Goal: Task Accomplishment & Management: Manage account settings

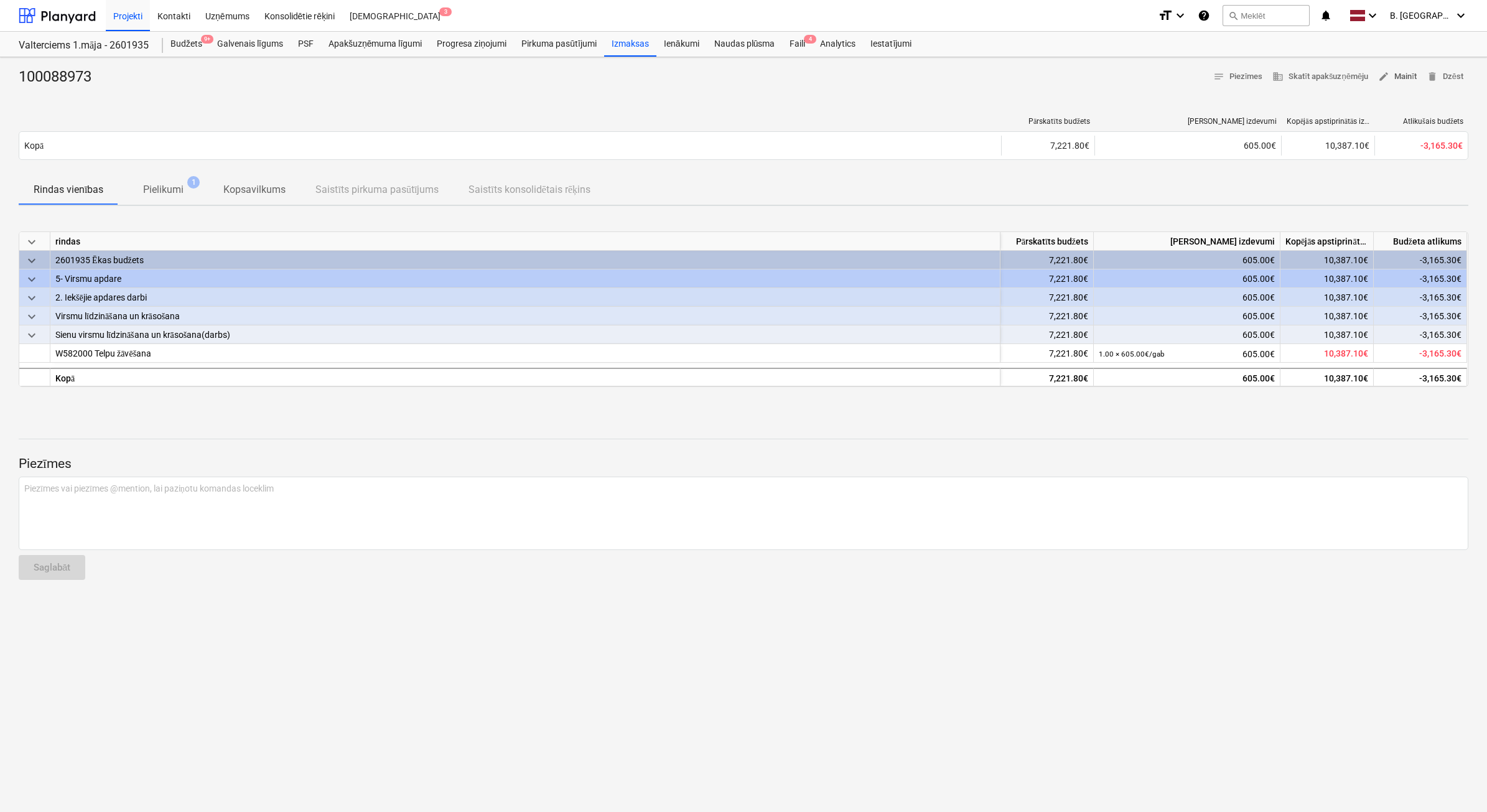
click at [1384, 76] on span "edit" at bounding box center [1384, 76] width 11 height 11
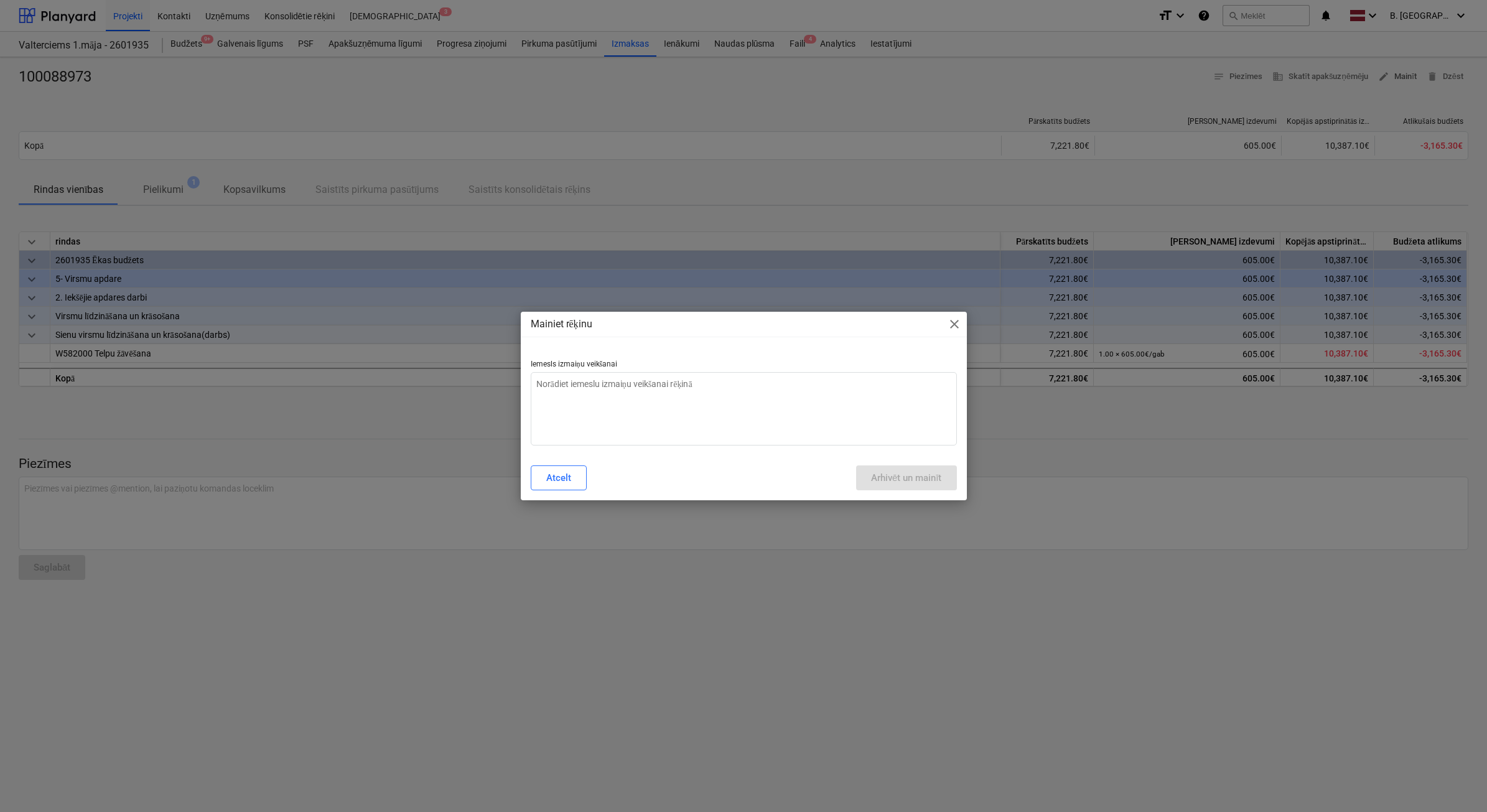
type textarea "x"
click at [810, 406] on textarea at bounding box center [744, 409] width 426 height 73
type textarea "N"
type textarea "x"
type textarea "Ne"
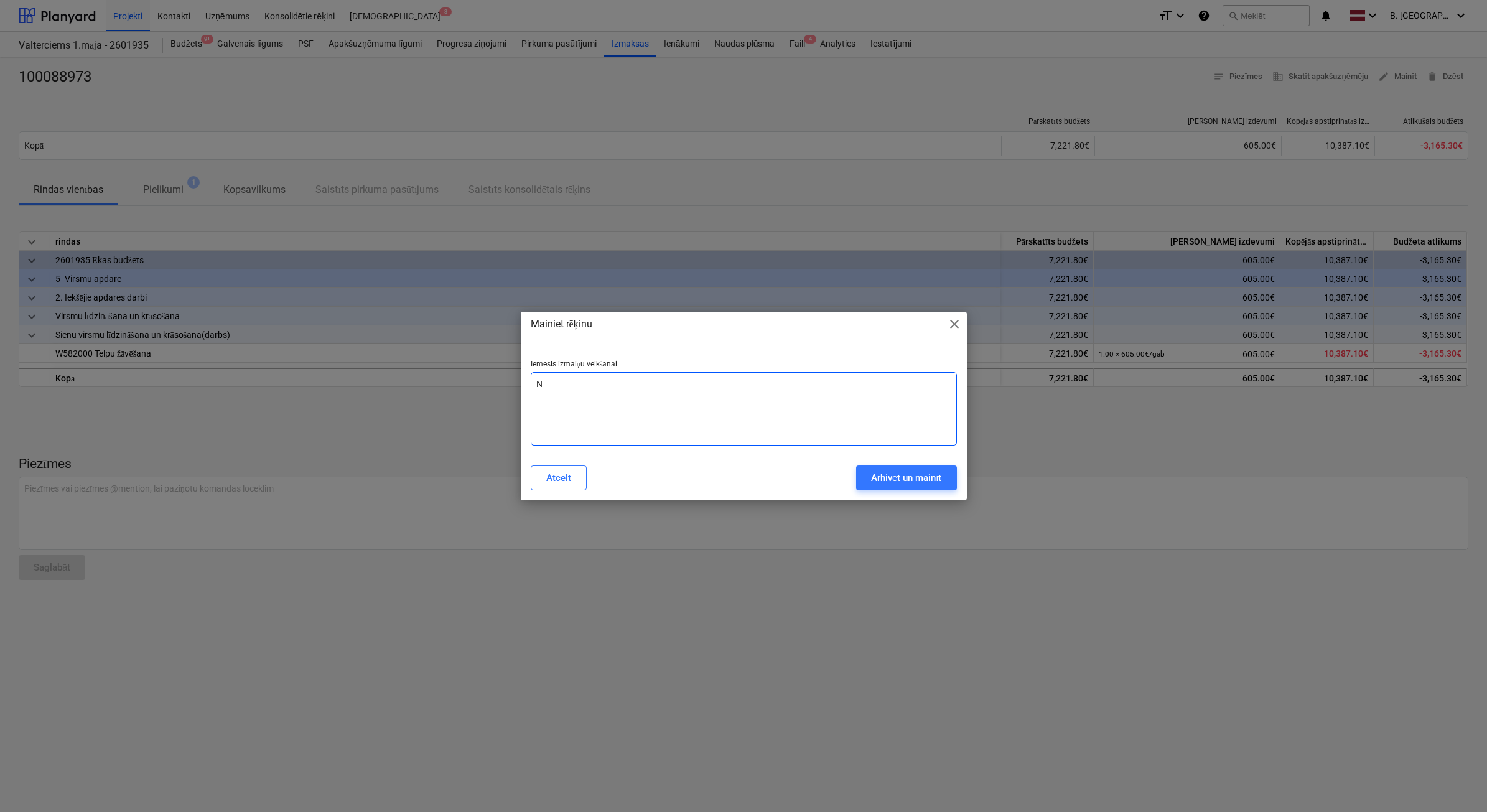
type textarea "x"
type textarea "Nep"
type textarea "x"
type textarea "Nepa"
type textarea "x"
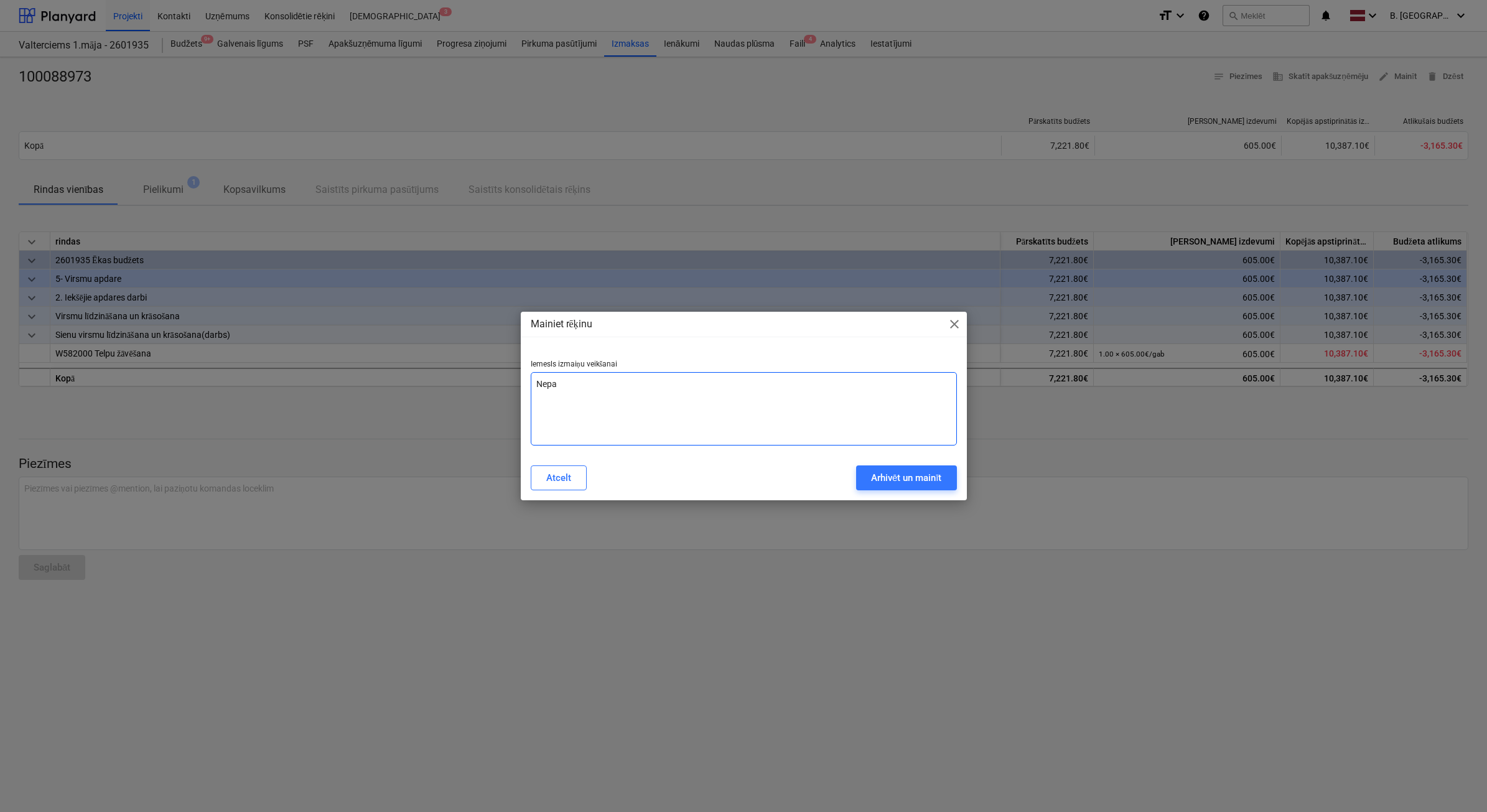
type textarea "Nepar"
type textarea "x"
type textarea "Nepare"
type textarea "x"
type textarea "Neparei"
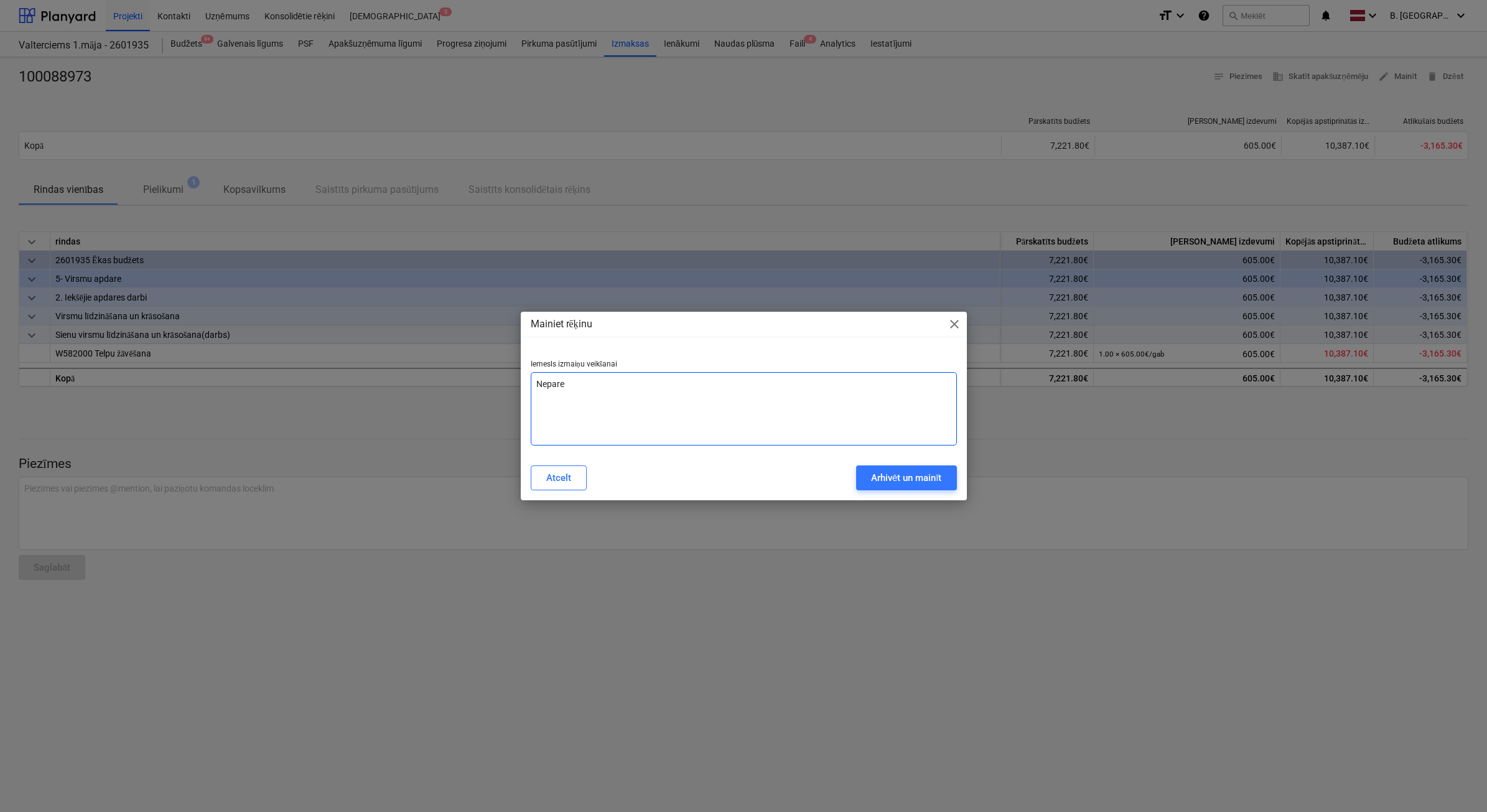
type textarea "x"
type textarea "Nepareiz"
type textarea "x"
type textarea "Nepareiza"
type textarea "x"
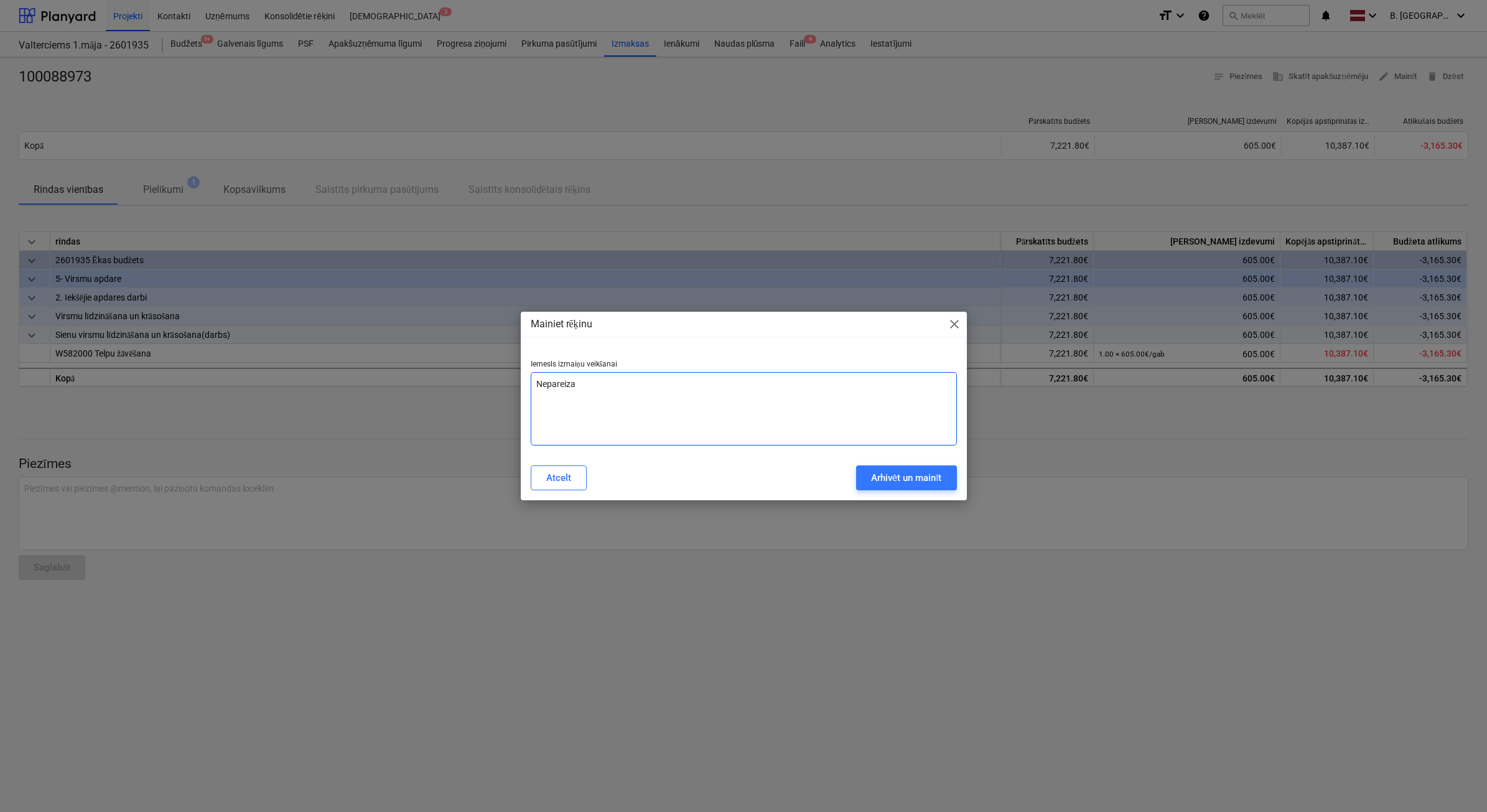
type textarea "Nepareiza"
type textarea "x"
type textarea "Nepareiza s"
type textarea "x"
type textarea "Nepareiza su"
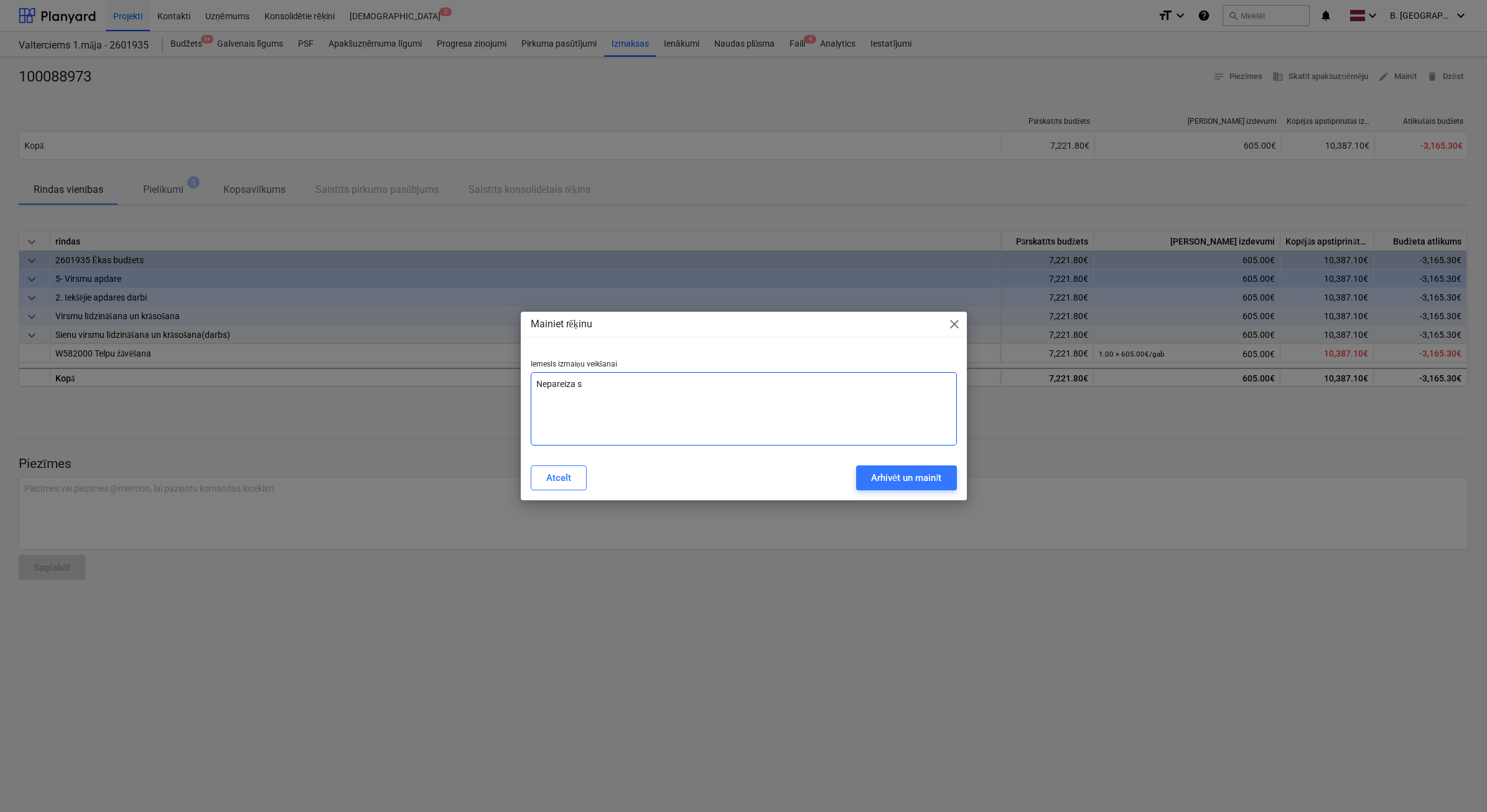
type textarea "x"
type textarea "Nepareiza sum"
type textarea "x"
type textarea "Nepareiza summ"
type textarea "x"
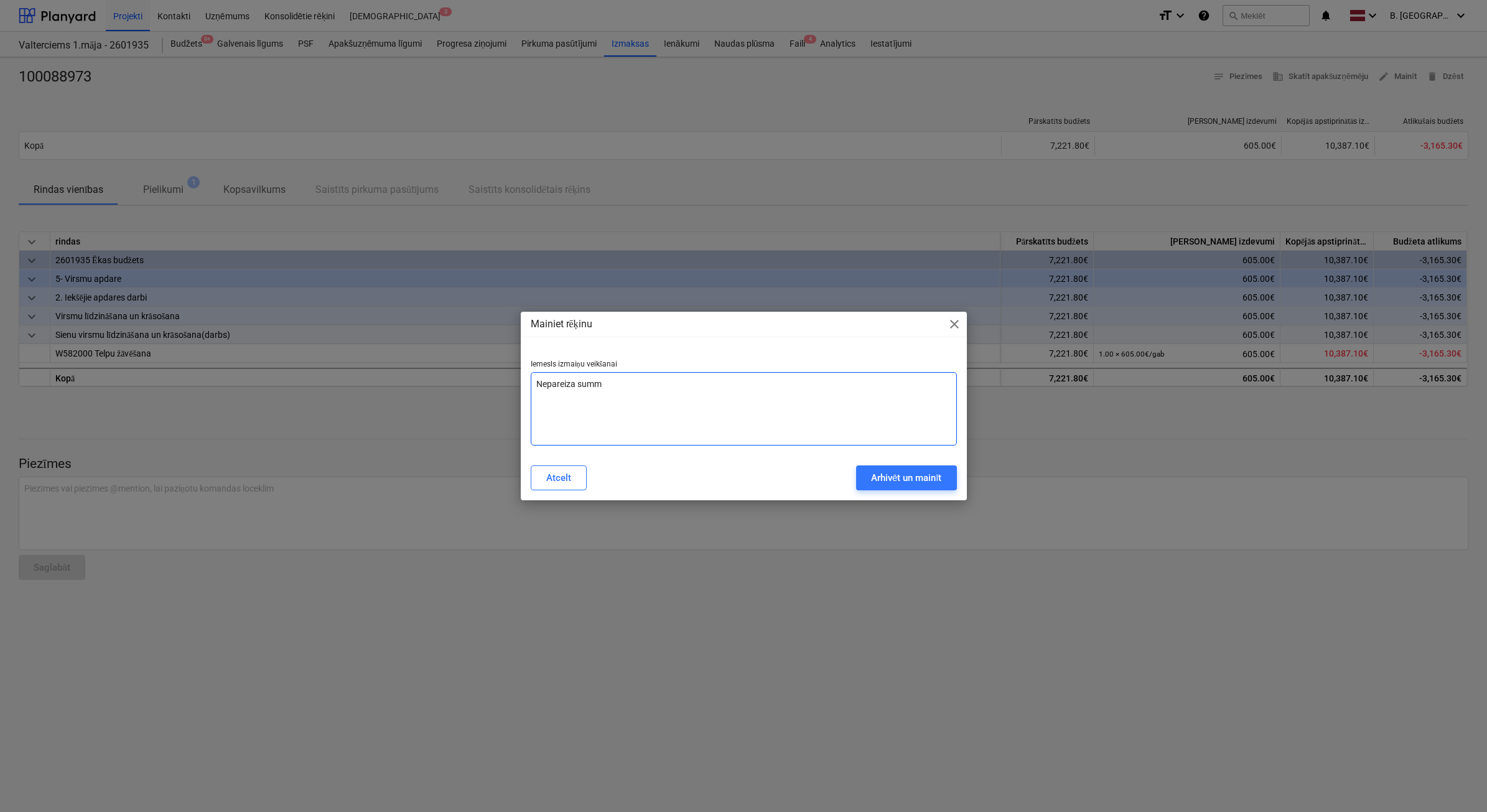
type textarea "Nepareiza summa"
type textarea "x"
type textarea "Nepareiza summa"
click at [932, 495] on div "Mainiet rēķinu close Iemesls izmaiņu veikšanai Nepareiza summa Atcelt Arhivēt u…" at bounding box center [744, 406] width 446 height 189
click at [927, 471] on div "Arhivēt un mainīt" at bounding box center [906, 478] width 71 height 16
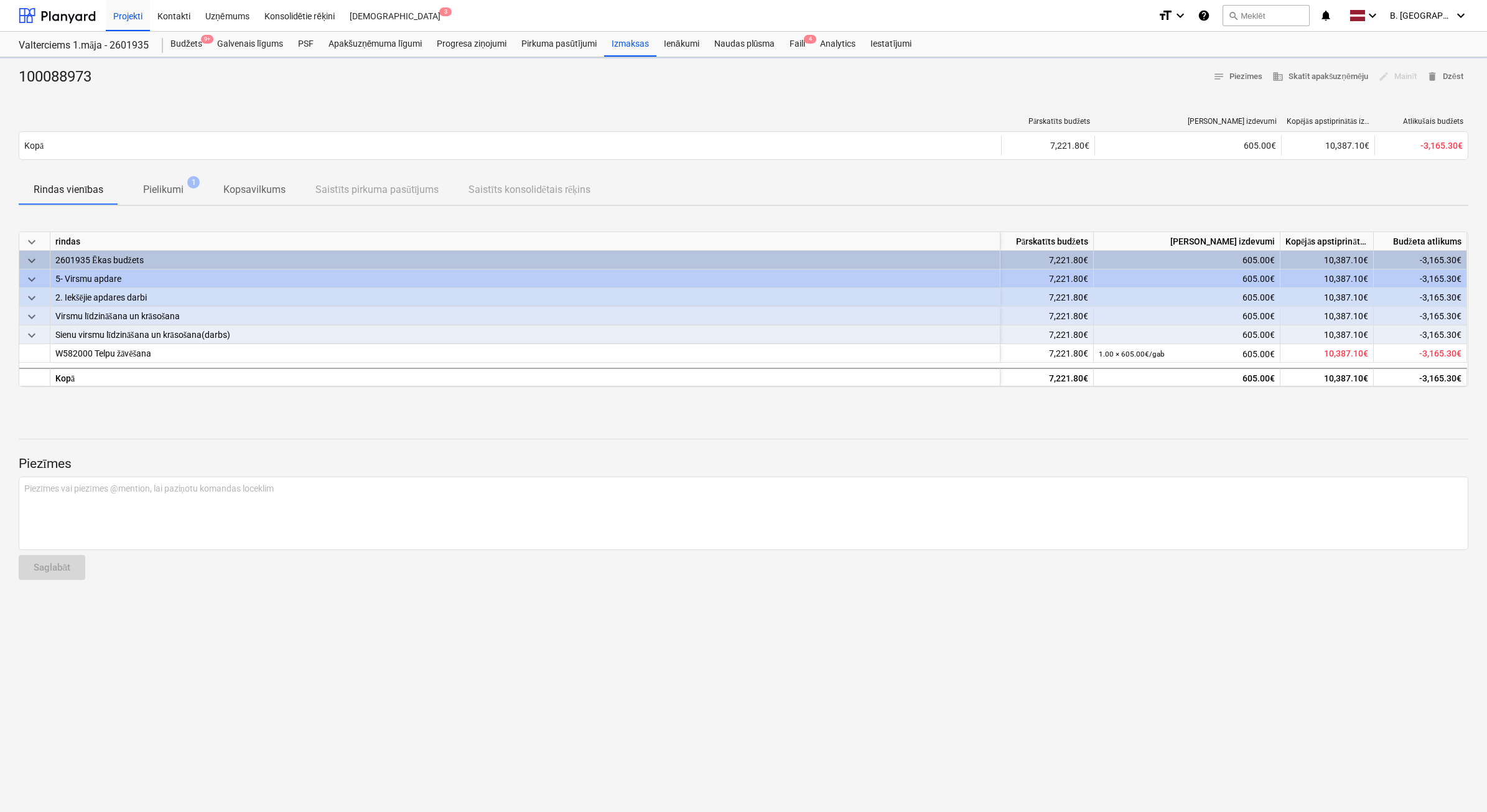
type textarea "x"
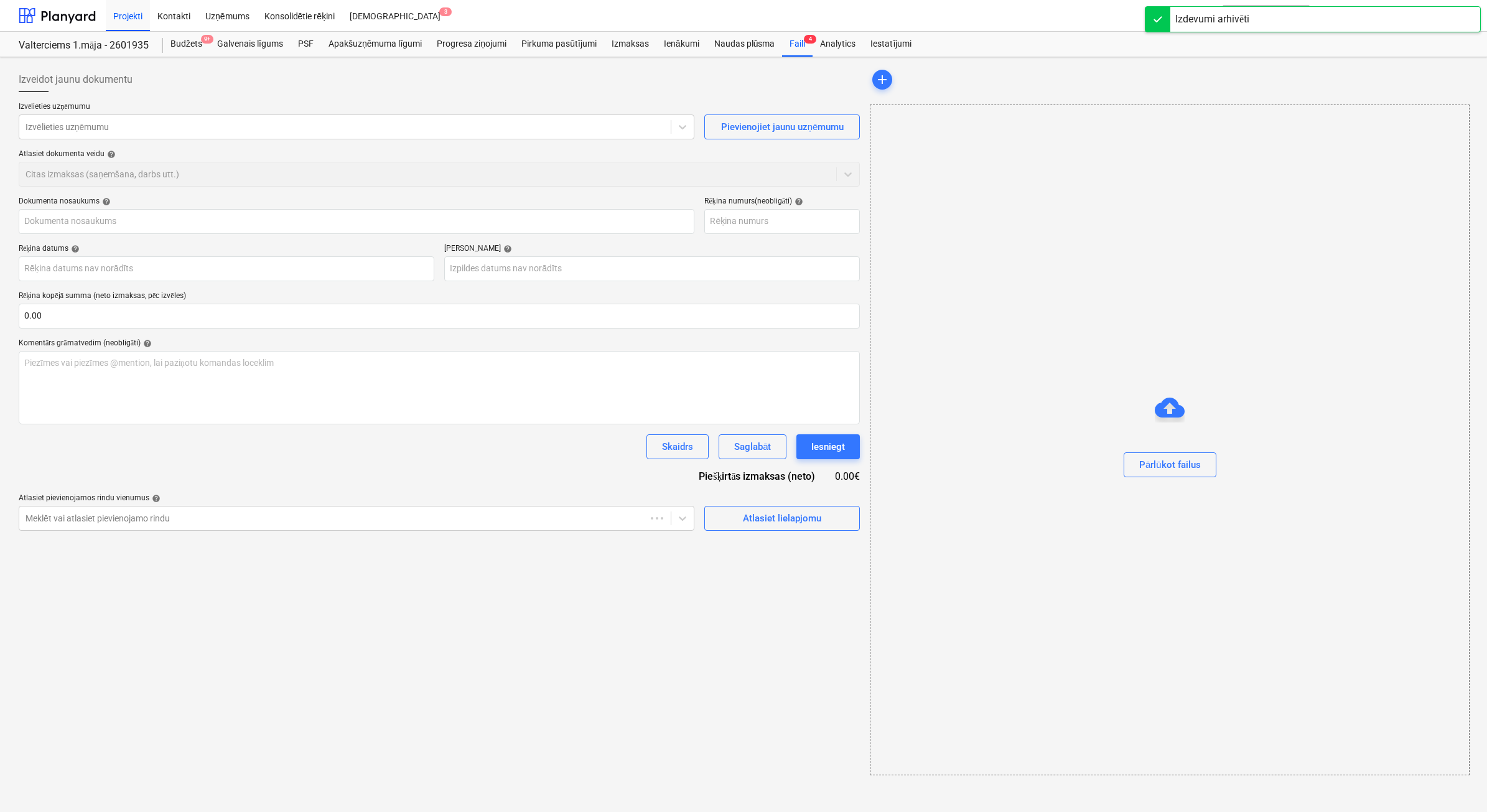
type input "100088973"
type input "[DATE]"
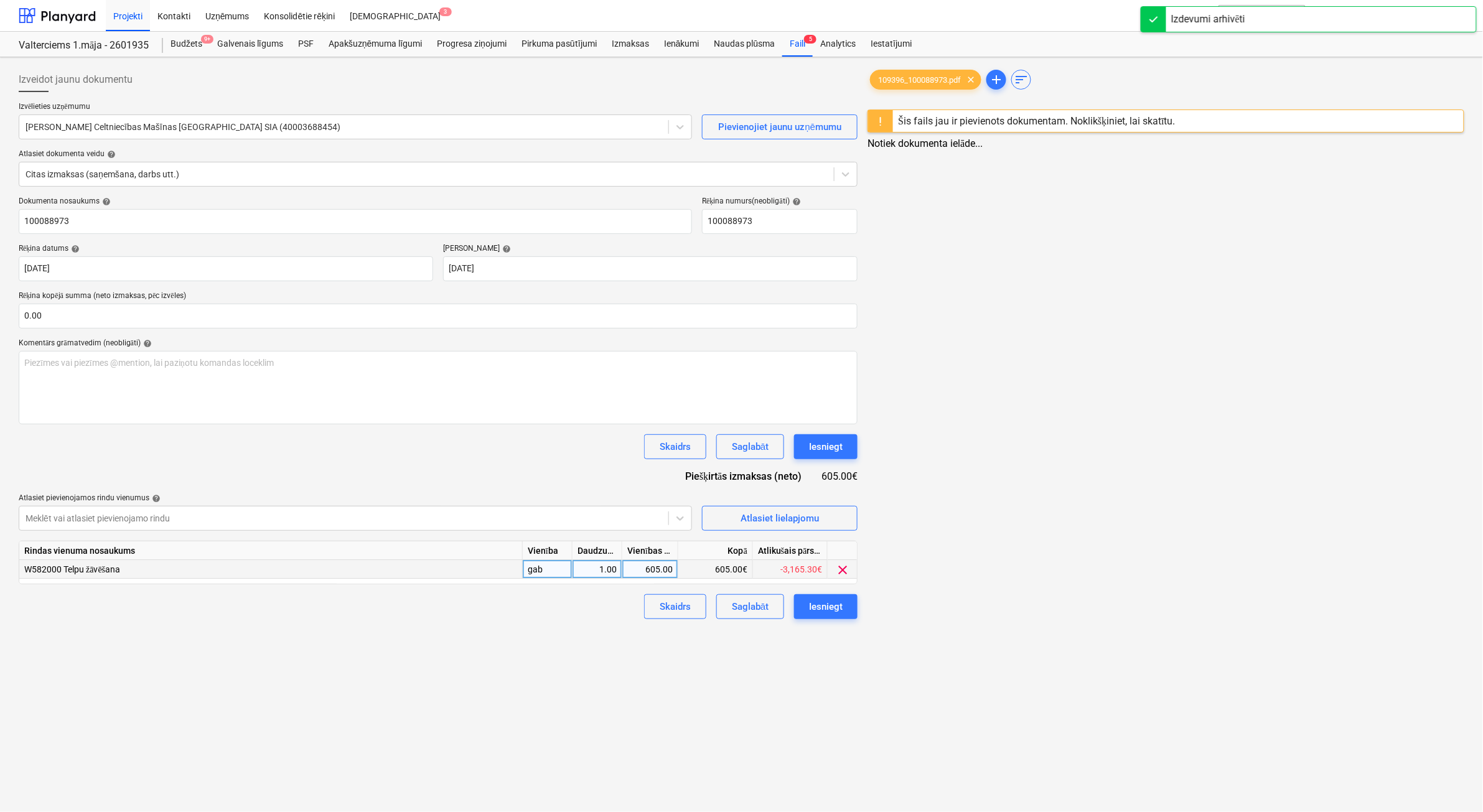
click at [641, 566] on div "605.00" at bounding box center [650, 569] width 46 height 19
click at [650, 567] on div "605.00" at bounding box center [647, 569] width 46 height 19
type input "500"
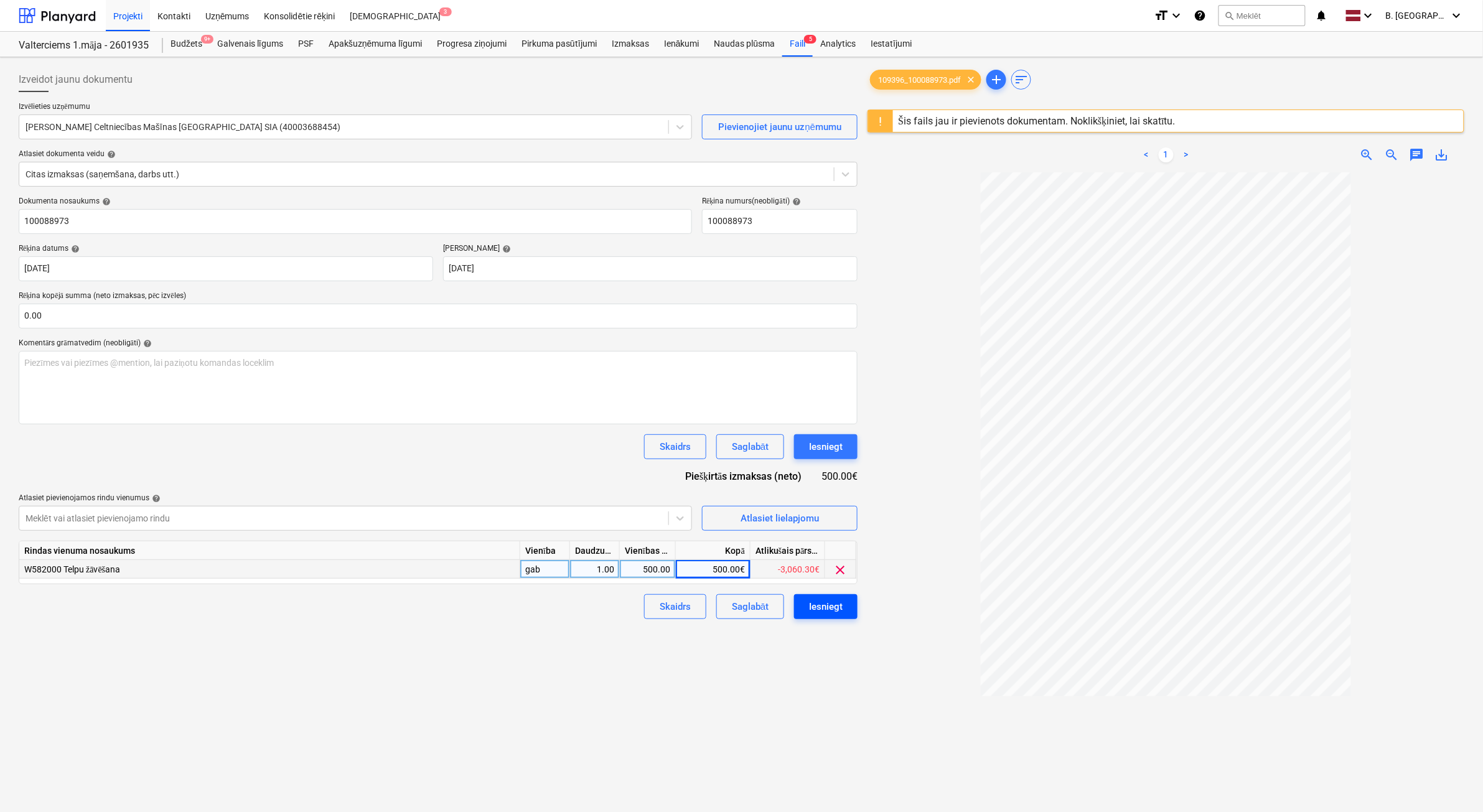
click at [816, 616] on button "Iesniegt" at bounding box center [826, 606] width 64 height 25
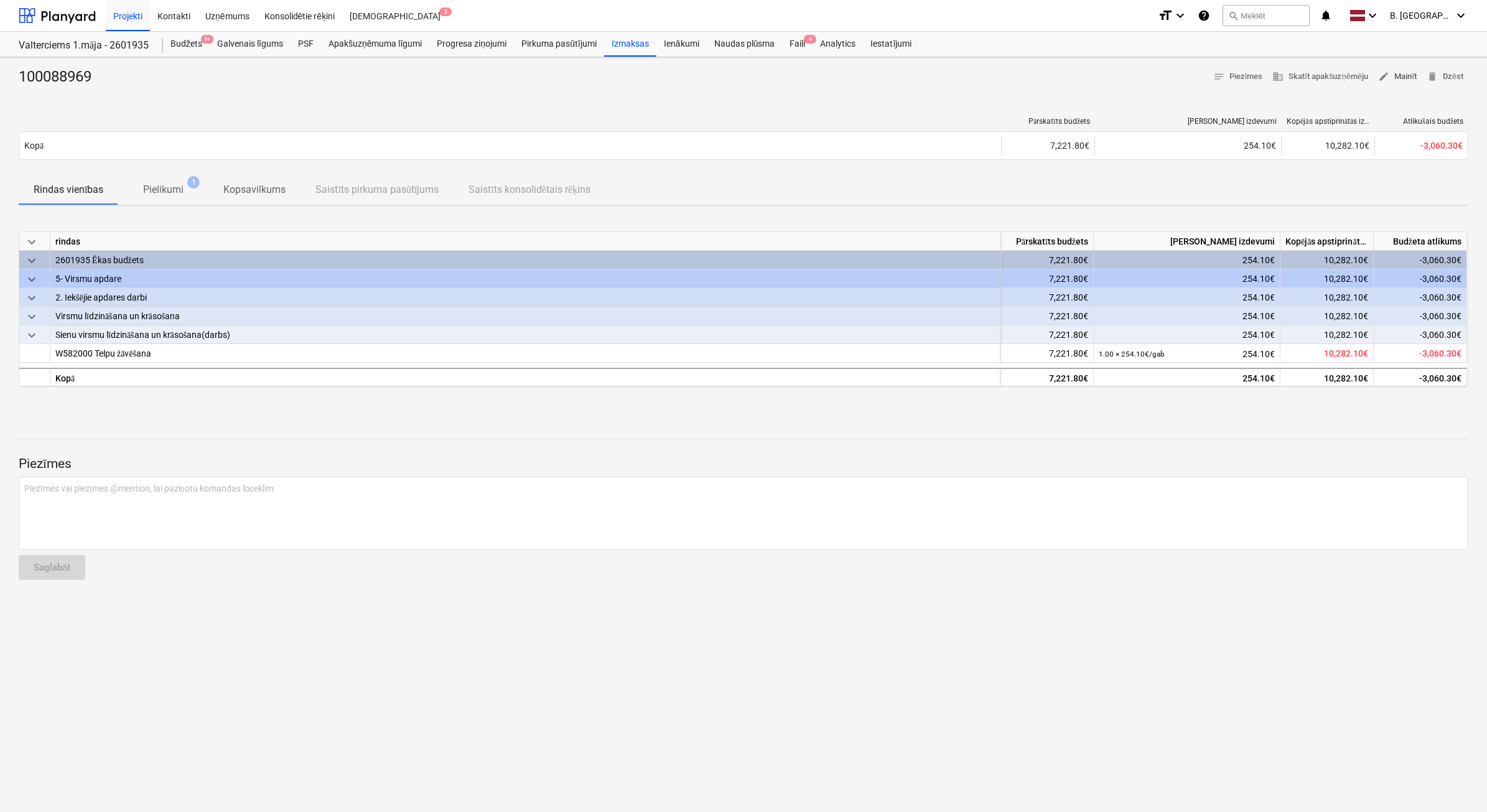
click at [1399, 78] on span "edit Mainīt" at bounding box center [1397, 76] width 38 height 14
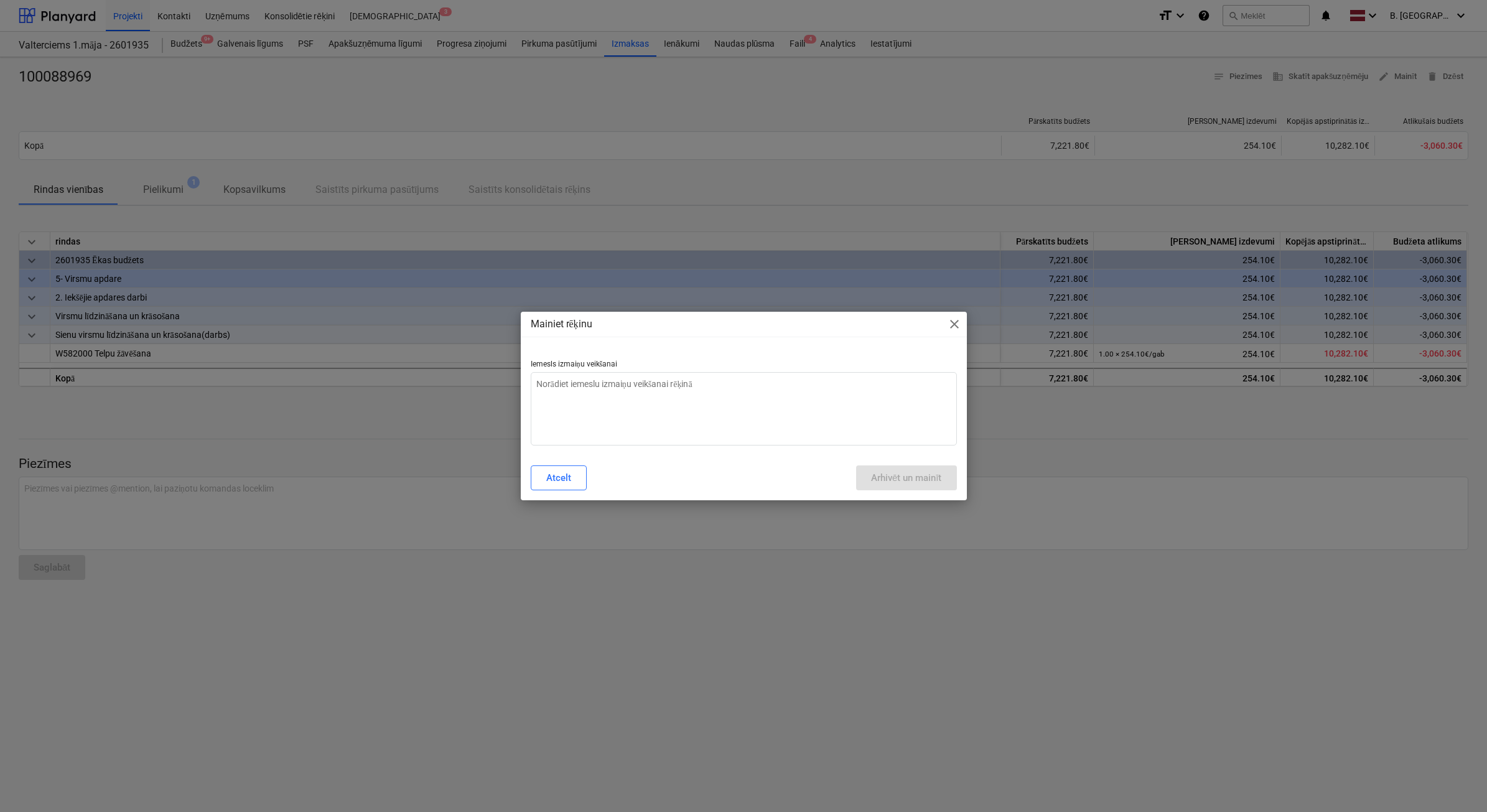
type textarea "x"
click at [772, 411] on textarea at bounding box center [744, 409] width 426 height 73
type textarea "N"
type textarea "x"
type textarea "Ne"
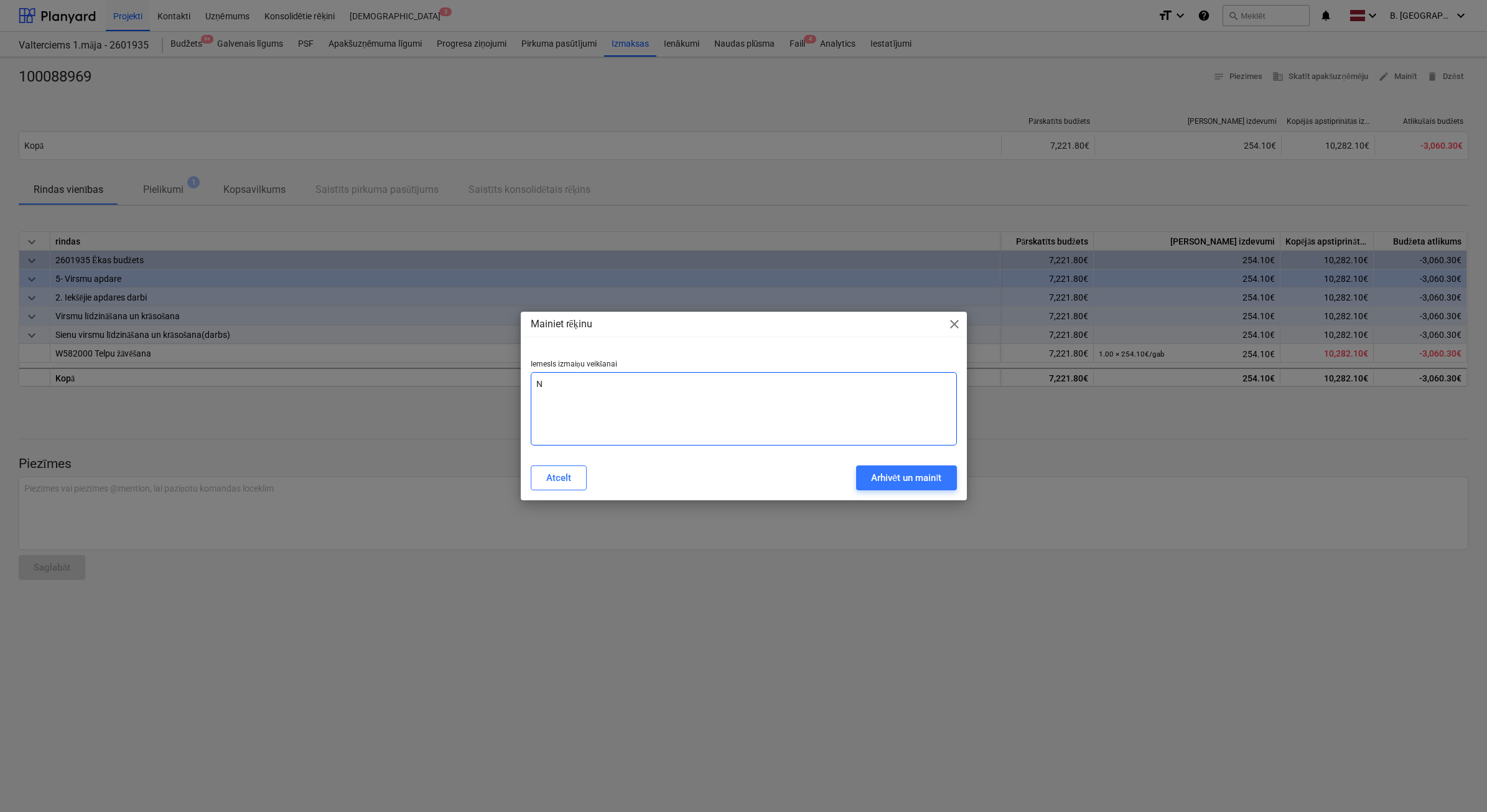
type textarea "x"
type textarea "Nep"
type textarea "x"
type textarea "Nepa"
type textarea "x"
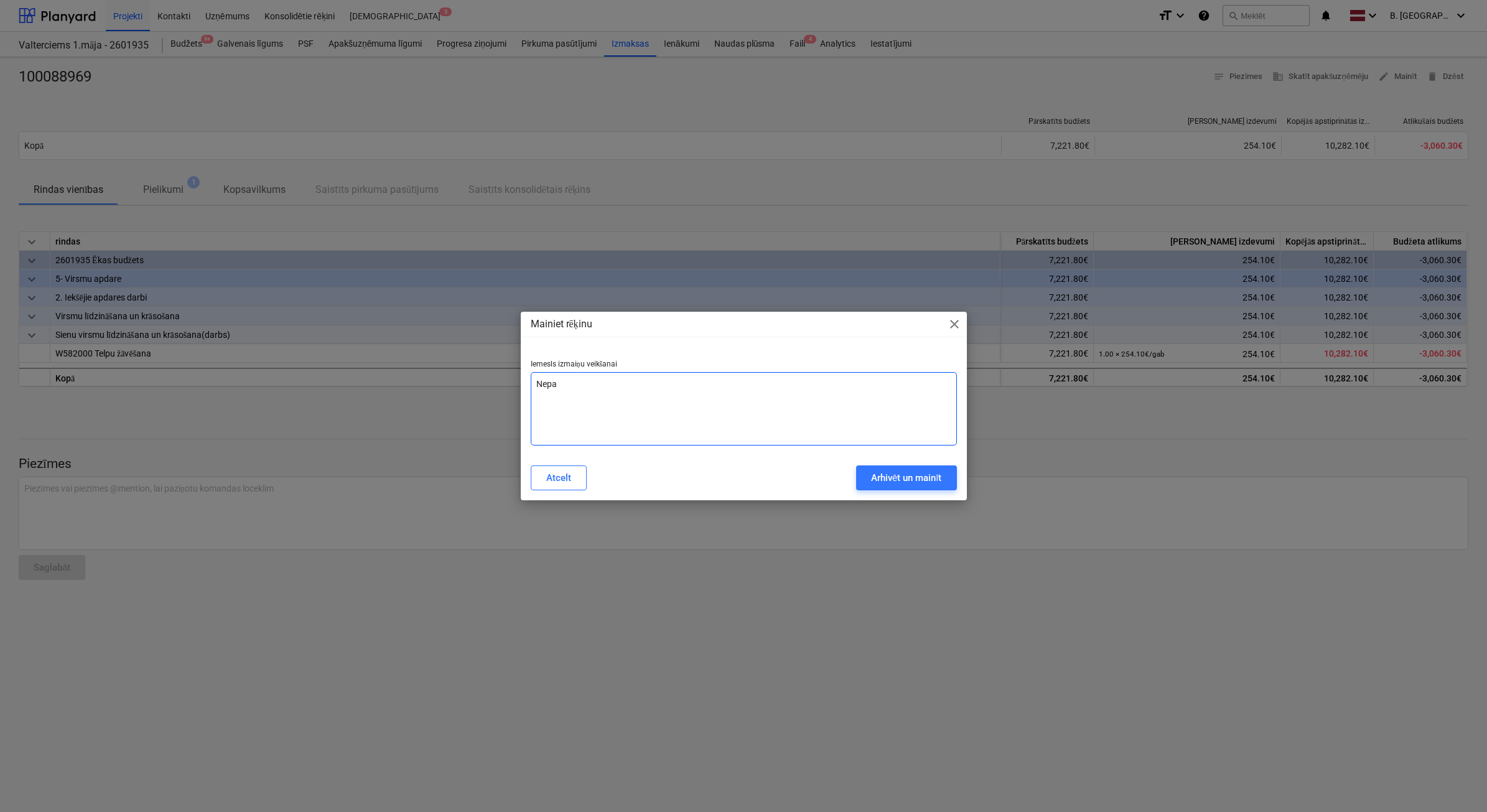
type textarea "Nepar"
type textarea "x"
type textarea "Nepare"
type textarea "x"
type textarea "Neparei"
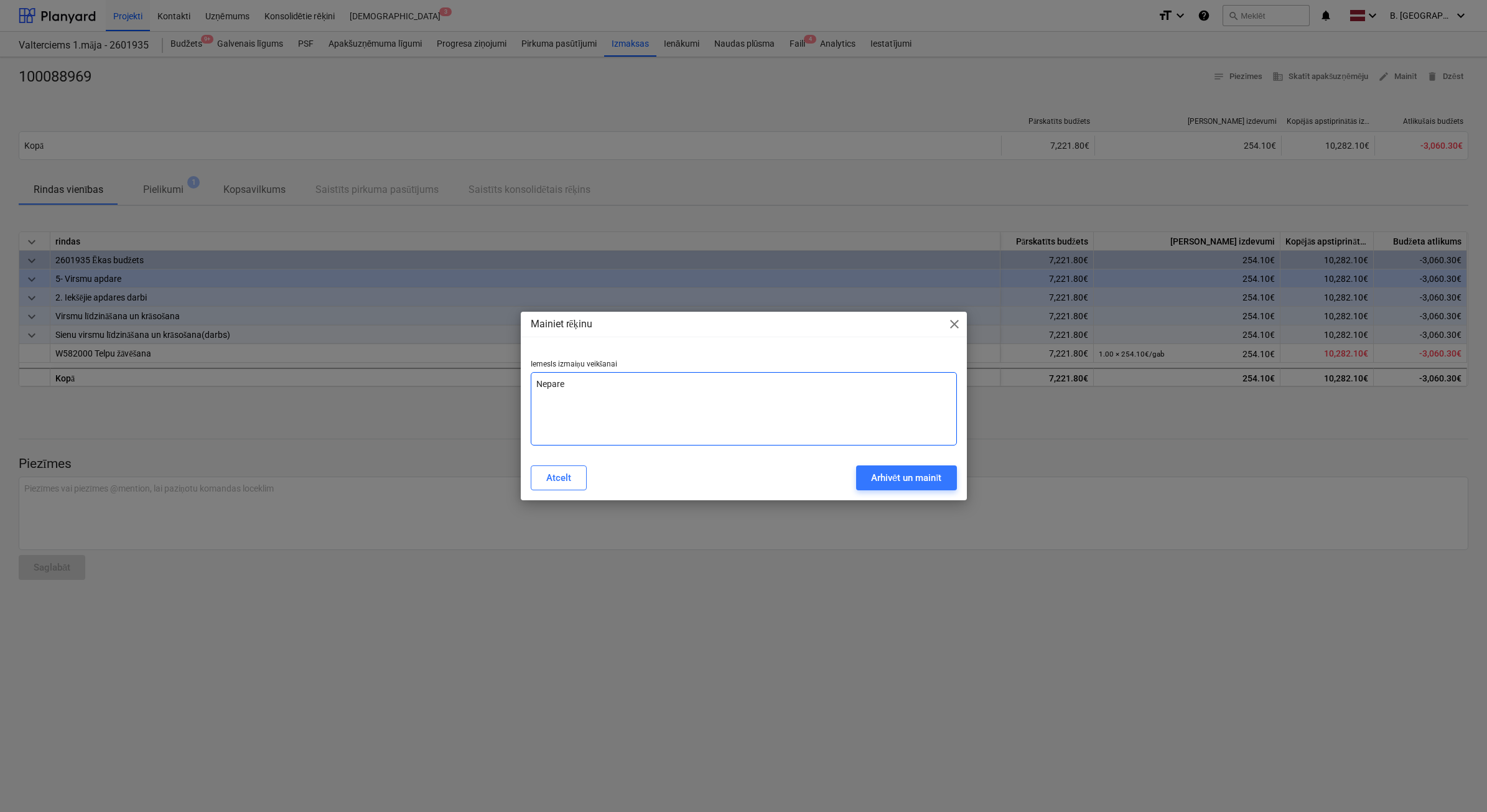
type textarea "x"
type textarea "Nepareiz"
type textarea "x"
type textarea "Nepareiza"
type textarea "x"
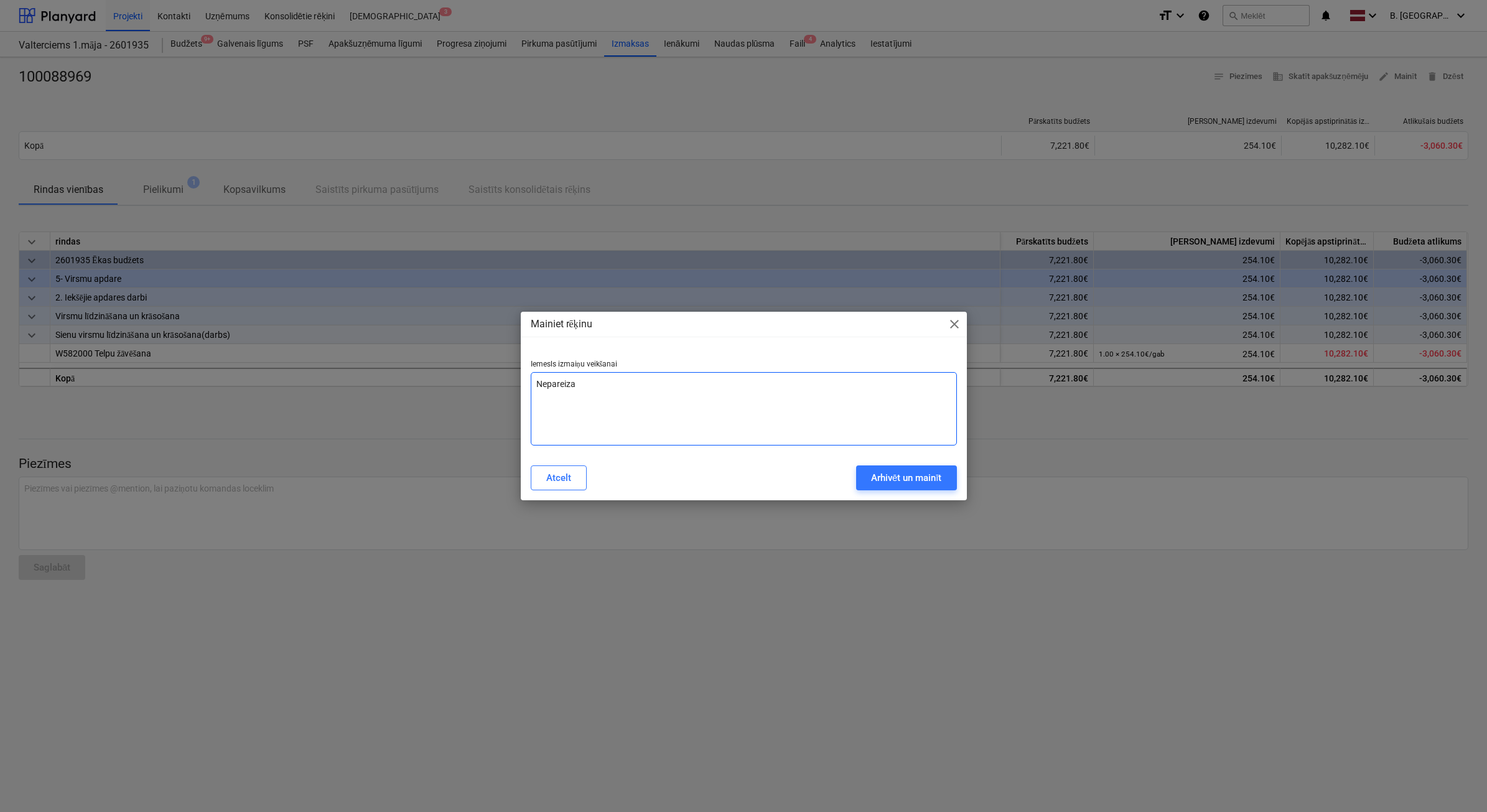
type textarea "Nepareiza"
type textarea "x"
type textarea "Nepareiza s"
type textarea "x"
type textarea "Nepareiza su"
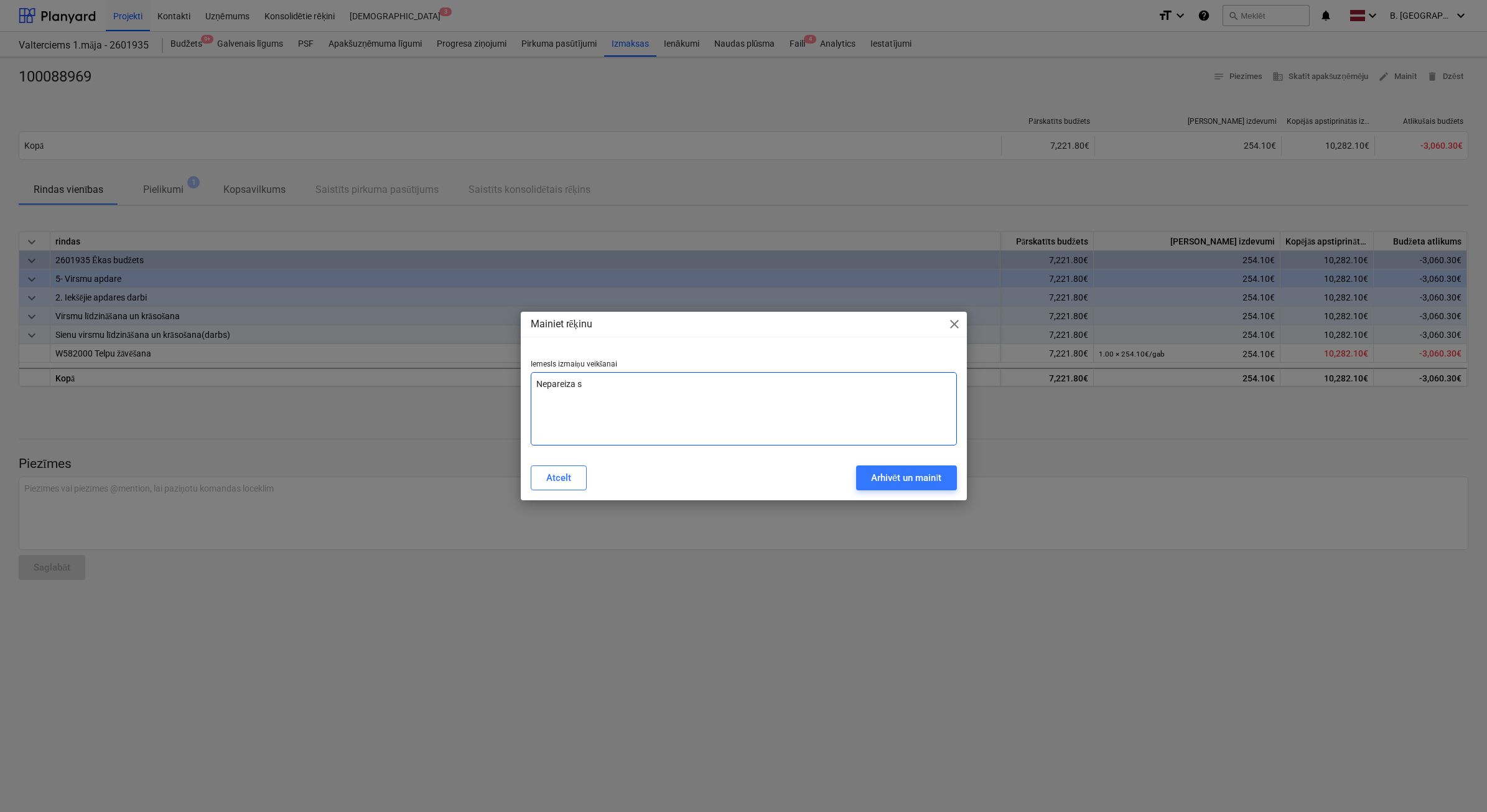
type textarea "x"
type textarea "Nepareiza sum"
type textarea "x"
type textarea "Nepareiza summ"
type textarea "x"
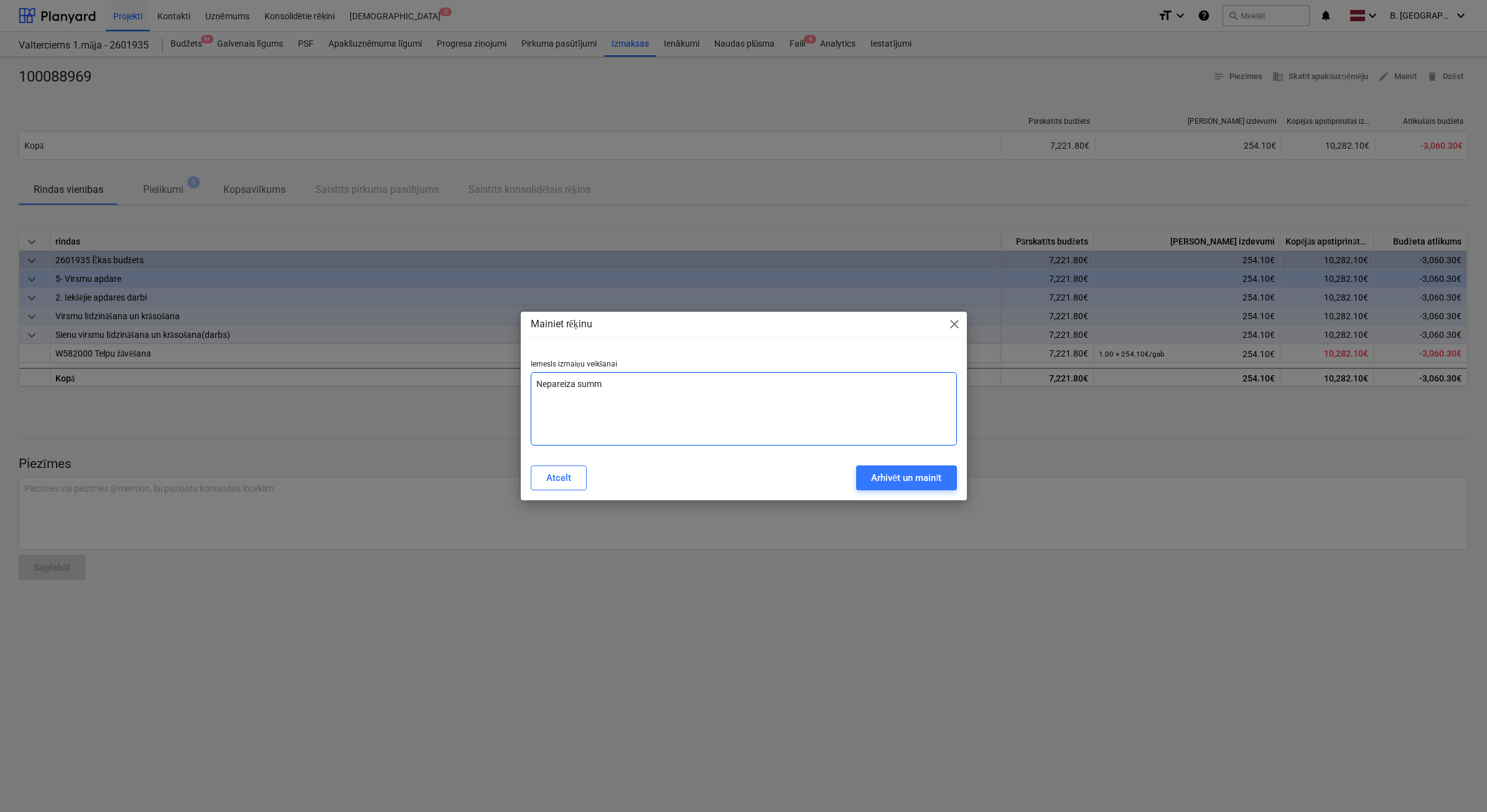
type textarea "Nepareiza summa"
type textarea "x"
type textarea "Nepareiza summa"
click at [873, 481] on div "Arhivēt un mainīt" at bounding box center [906, 478] width 71 height 16
type textarea "x"
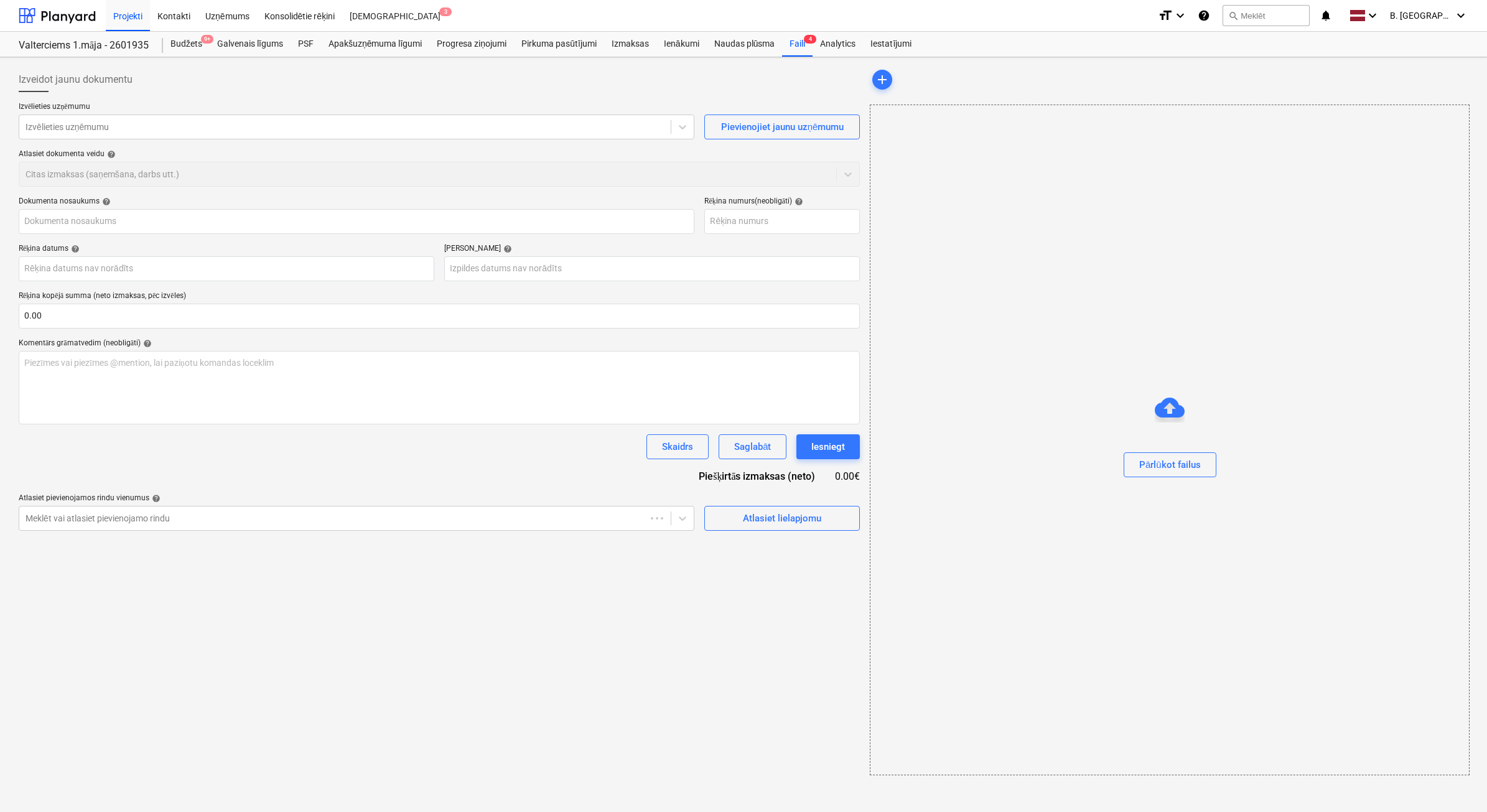
type input "100088969"
type input "[DATE]"
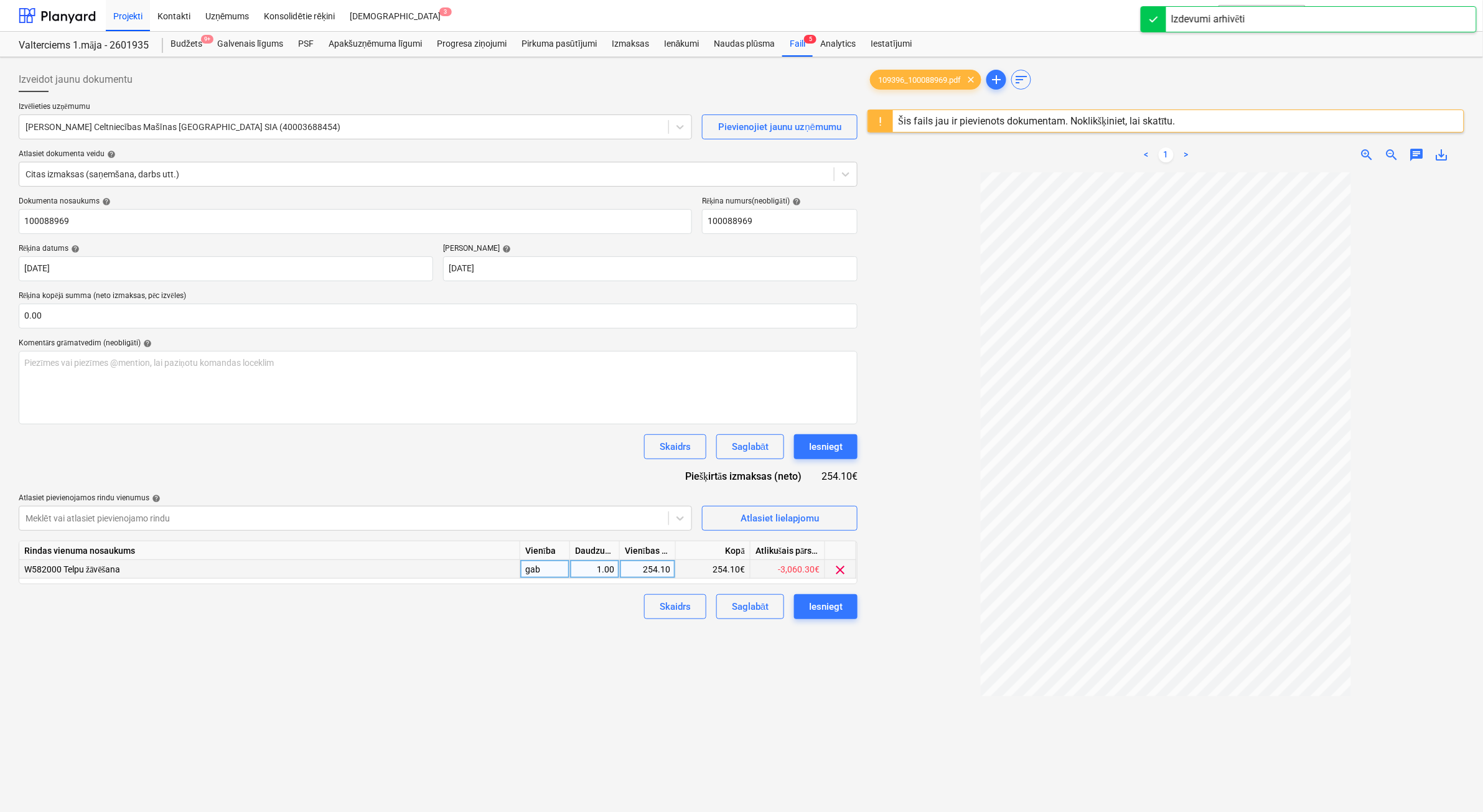
click at [646, 567] on div "254.10" at bounding box center [647, 569] width 46 height 19
type input "210"
click at [810, 608] on div "Iesniegt" at bounding box center [825, 607] width 34 height 16
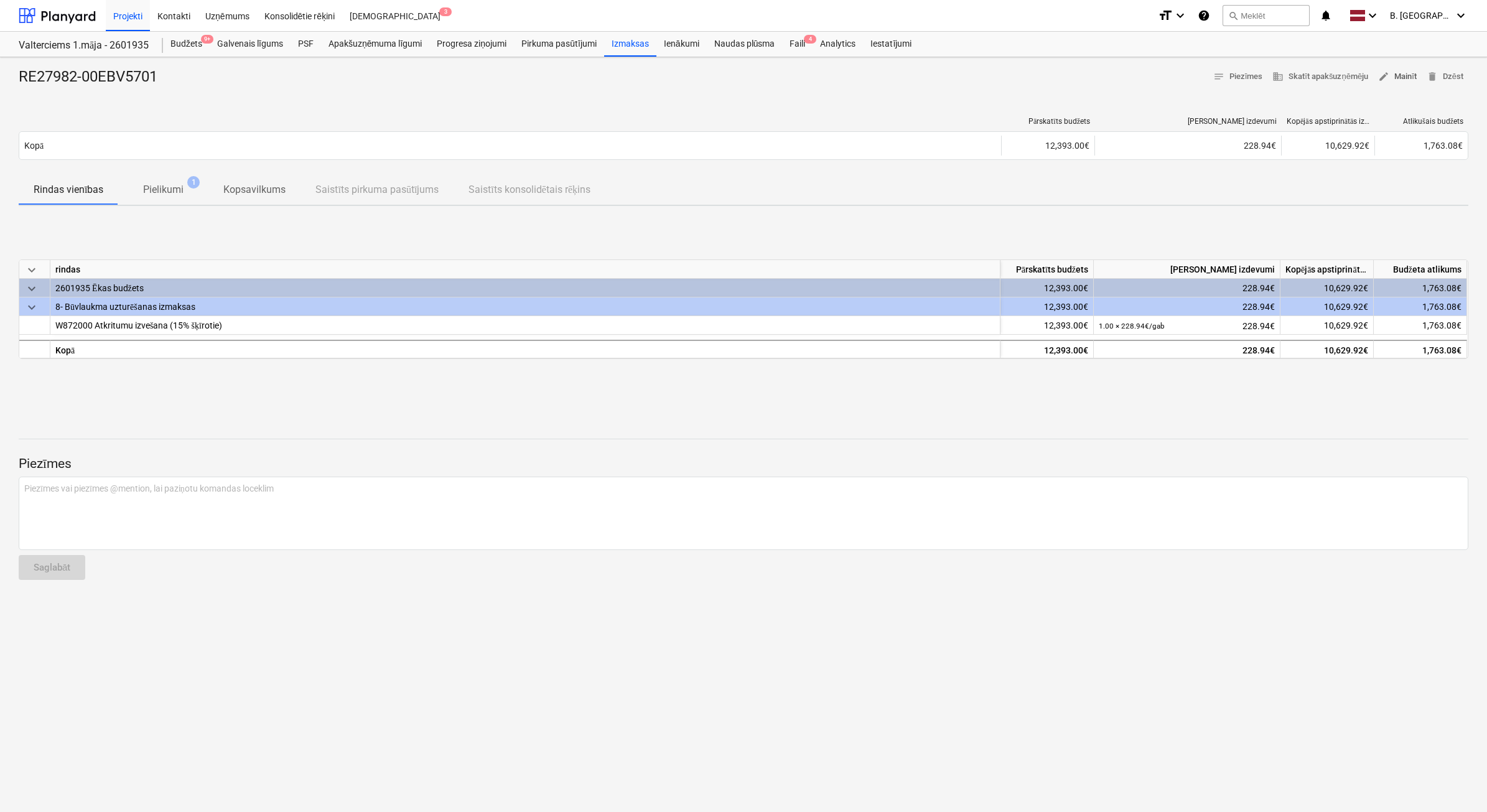
click at [1416, 79] on span "edit Mainīt" at bounding box center [1397, 76] width 38 height 14
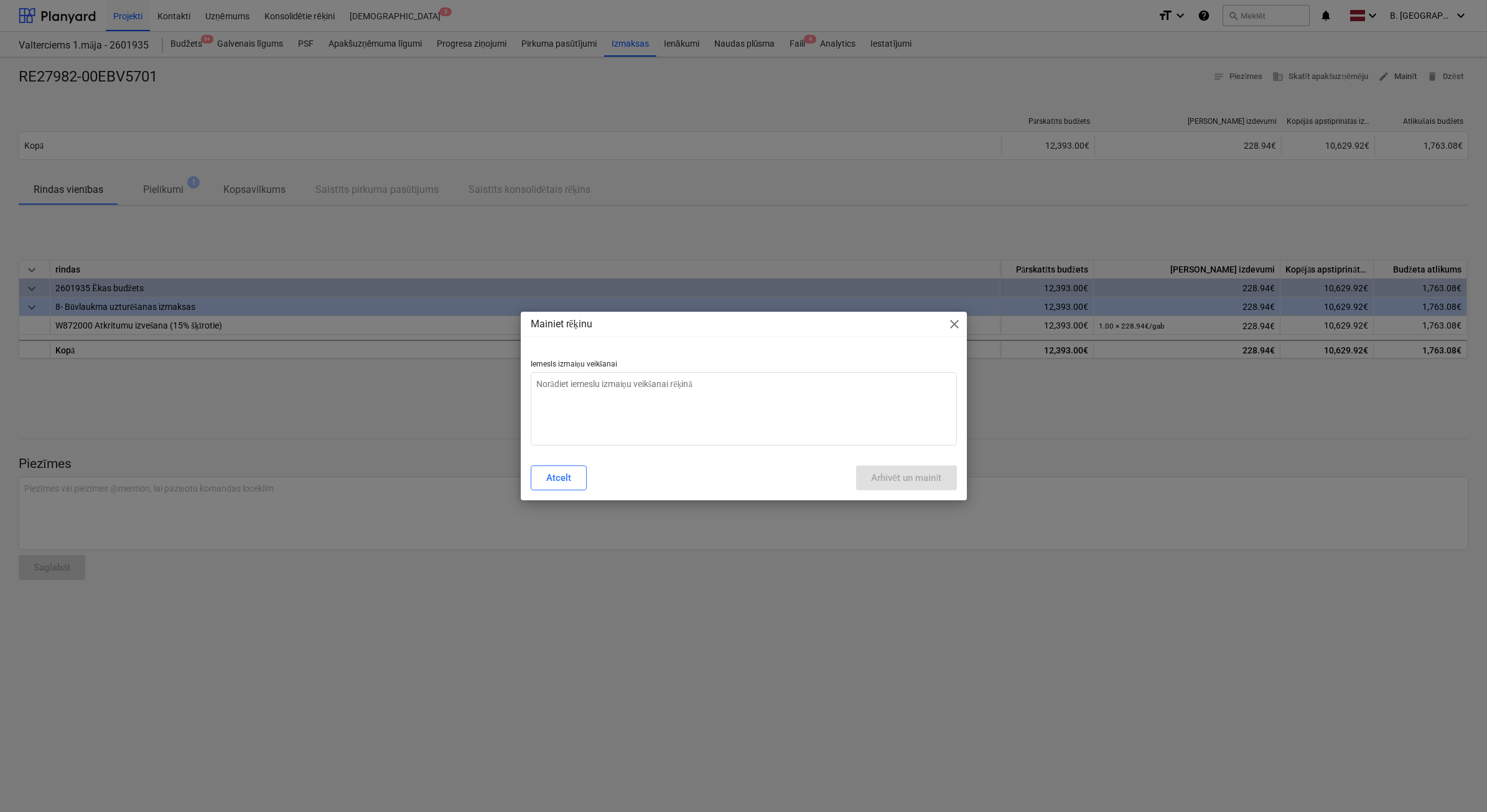
type textarea "x"
click at [714, 459] on div "Mainiet rēķinu close Iemesls izmaiņu veikšanai Atcelt Arhivēt un mainīt" at bounding box center [744, 406] width 446 height 189
click at [705, 417] on textarea at bounding box center [744, 409] width 426 height 73
type textarea "N"
type textarea "x"
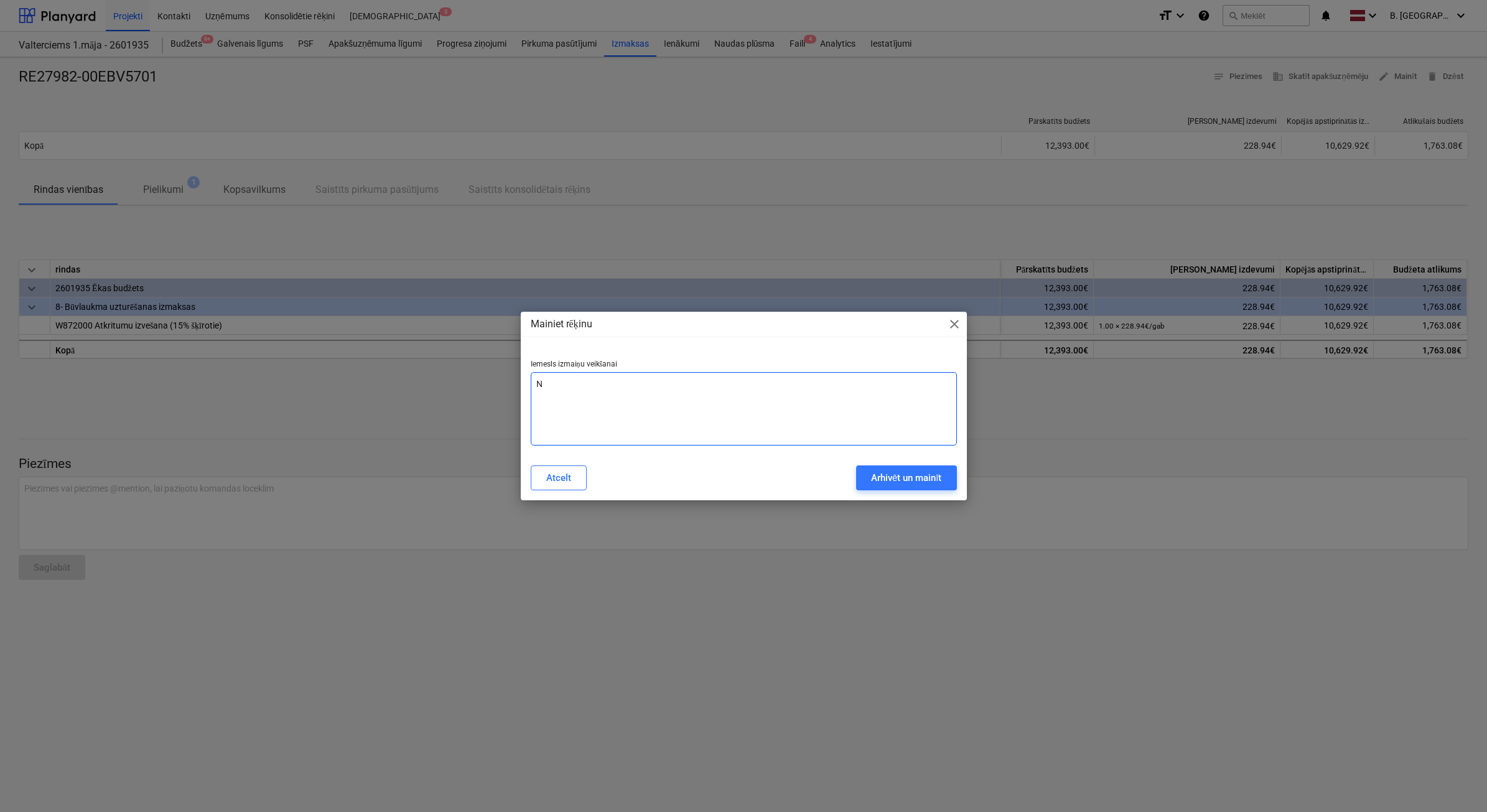
type textarea "Ne"
type textarea "x"
type textarea "Nep"
type textarea "x"
type textarea "Nepa"
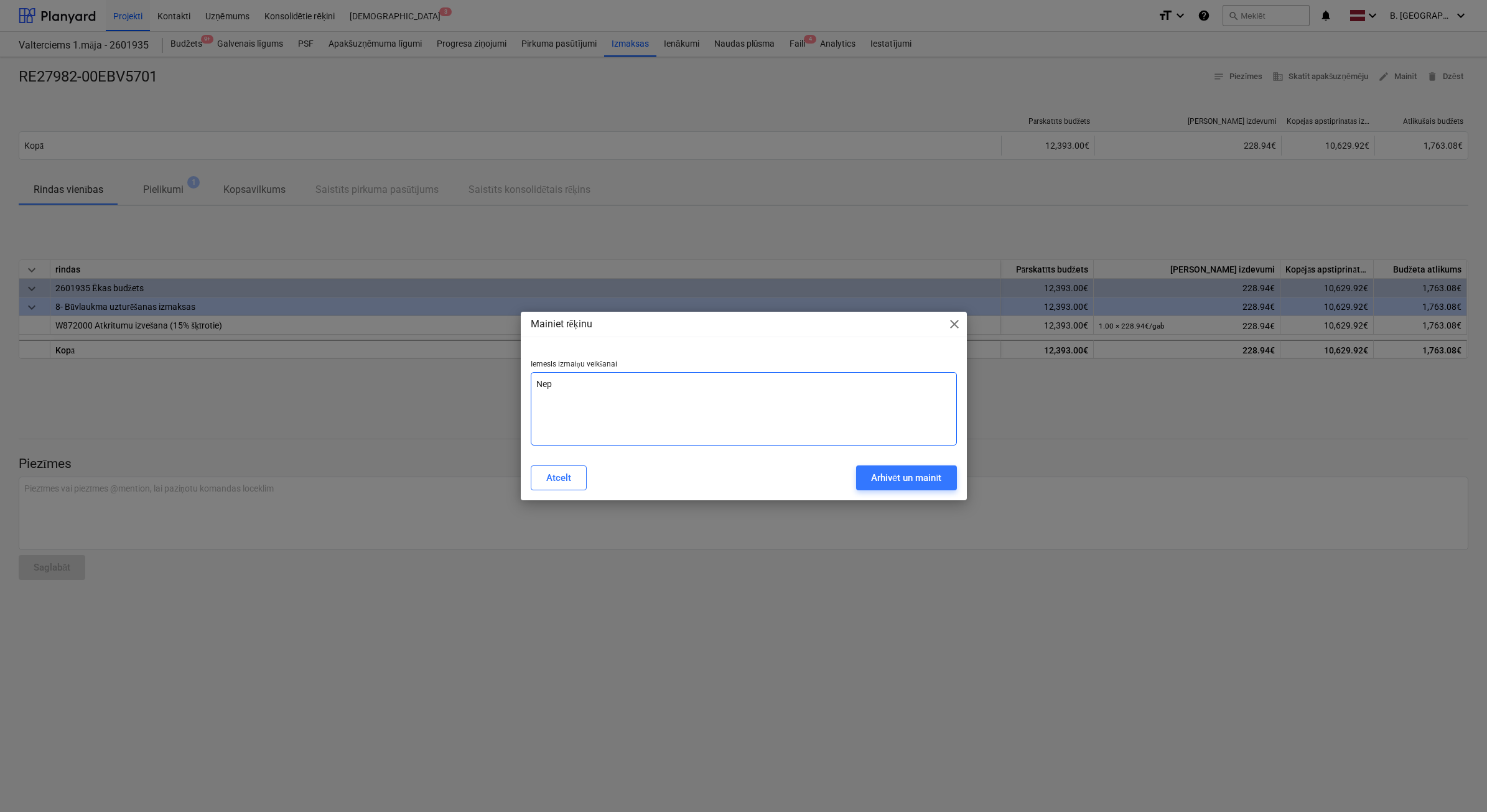
type textarea "x"
type textarea "Nepar"
type textarea "x"
type textarea "Nepare"
type textarea "x"
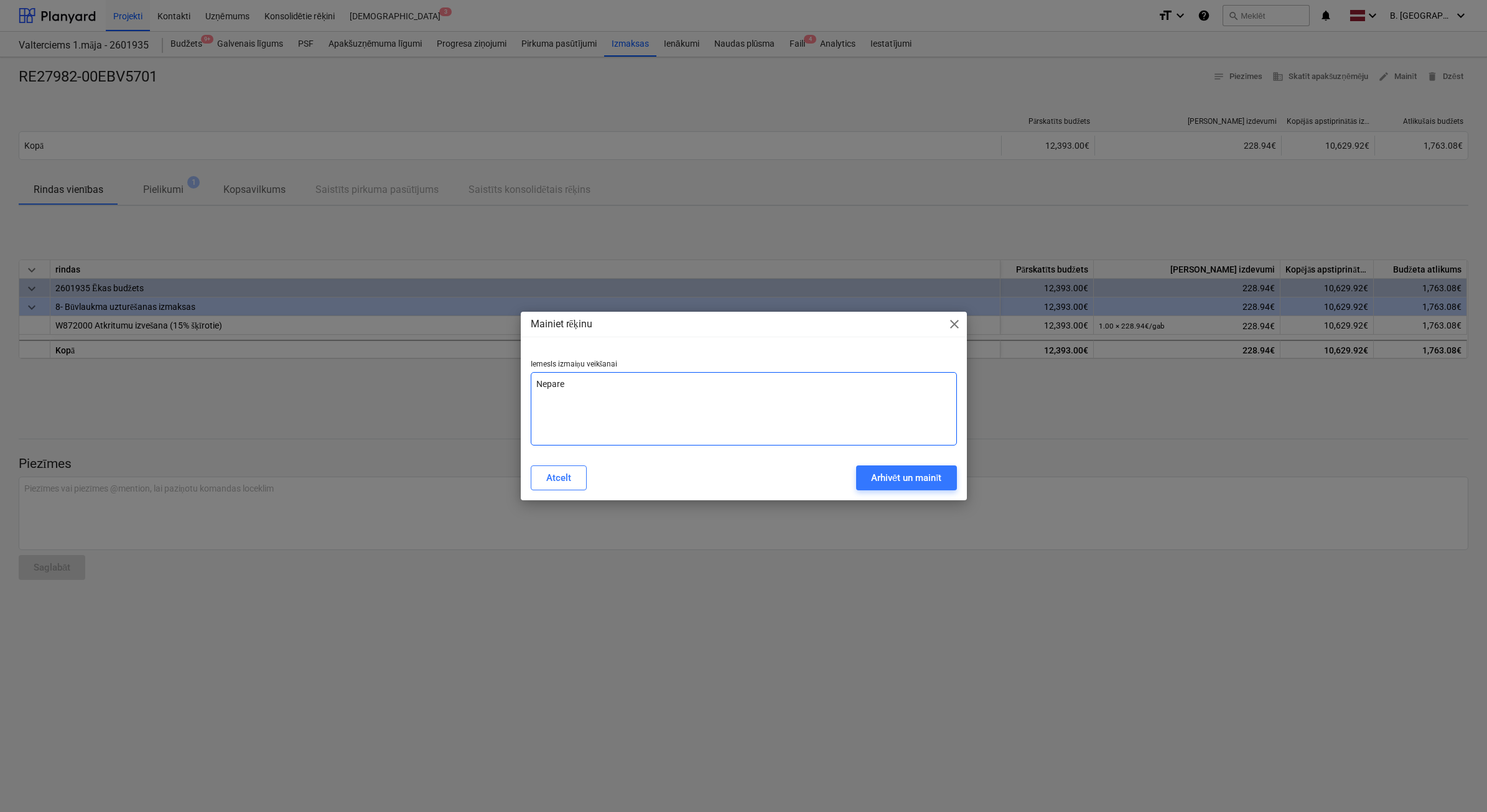
type textarea "Neparei"
type textarea "x"
type textarea "Nepareiz"
type textarea "x"
type textarea "Nepareiza"
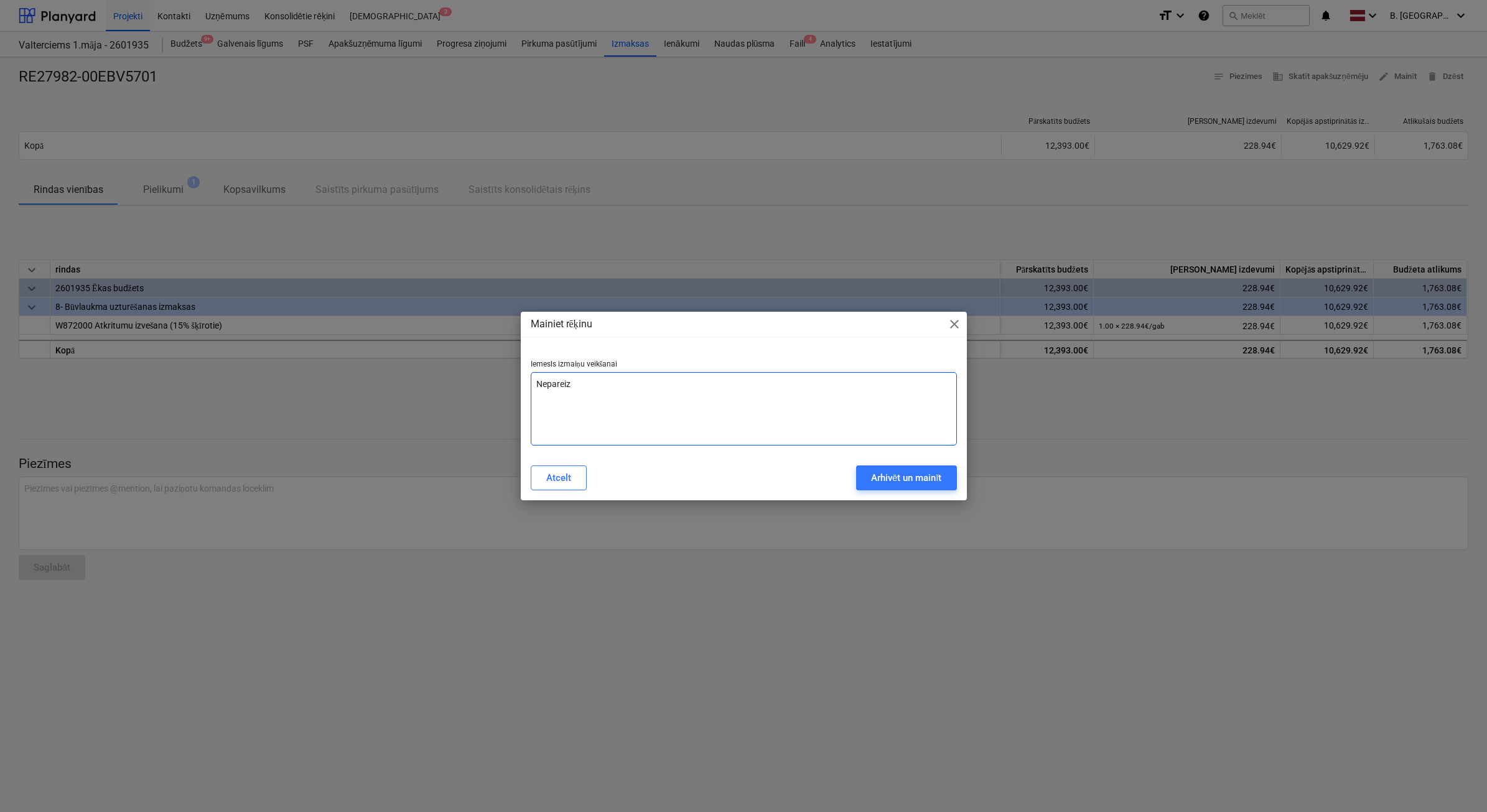
type textarea "x"
type textarea "Nepareiza"
type textarea "x"
type textarea "Nepareiza s"
type textarea "x"
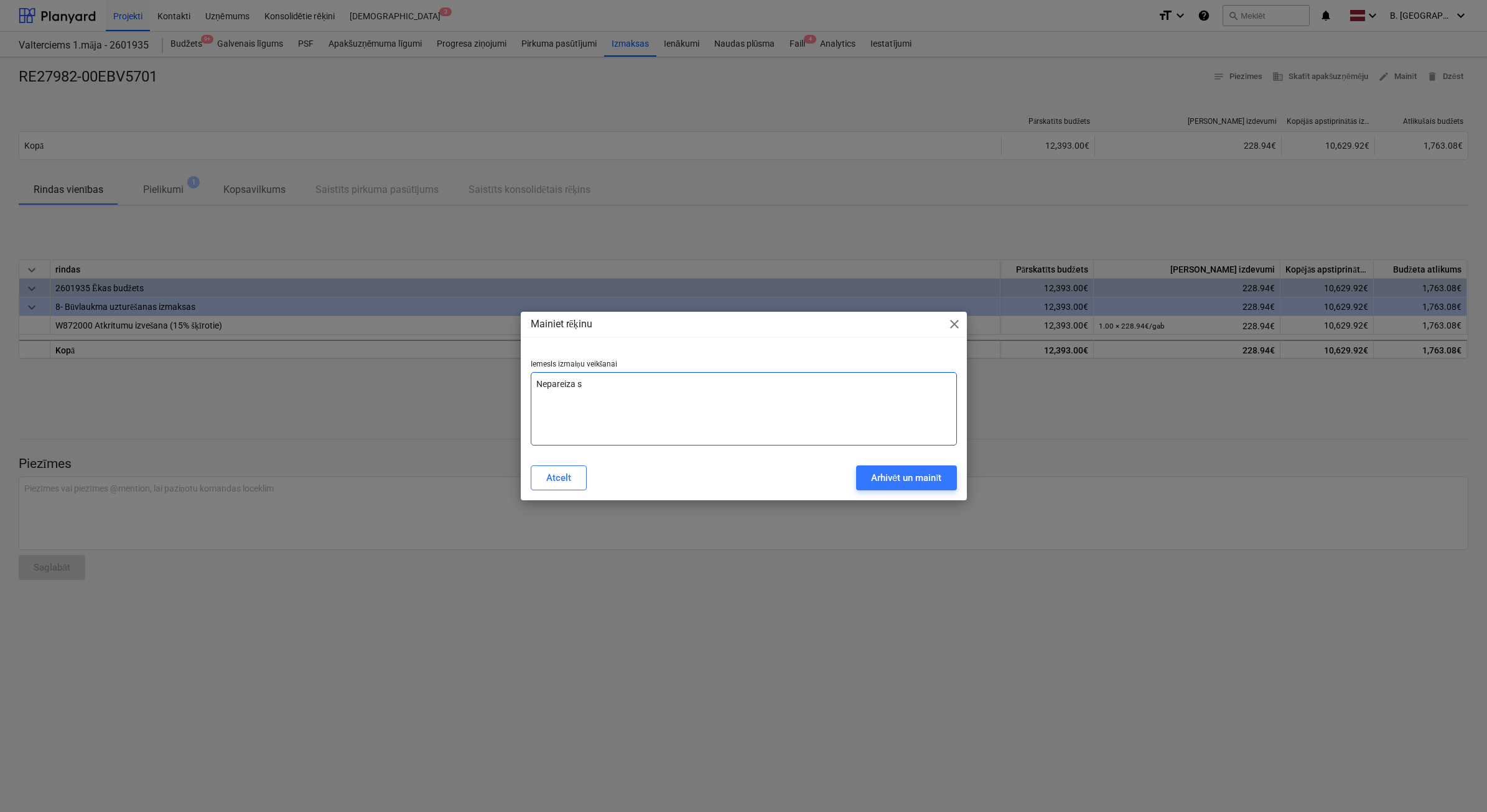
type textarea "Nepareiza su"
type textarea "x"
type textarea "Nepareiza sum"
type textarea "x"
type textarea "Nepareiza summ"
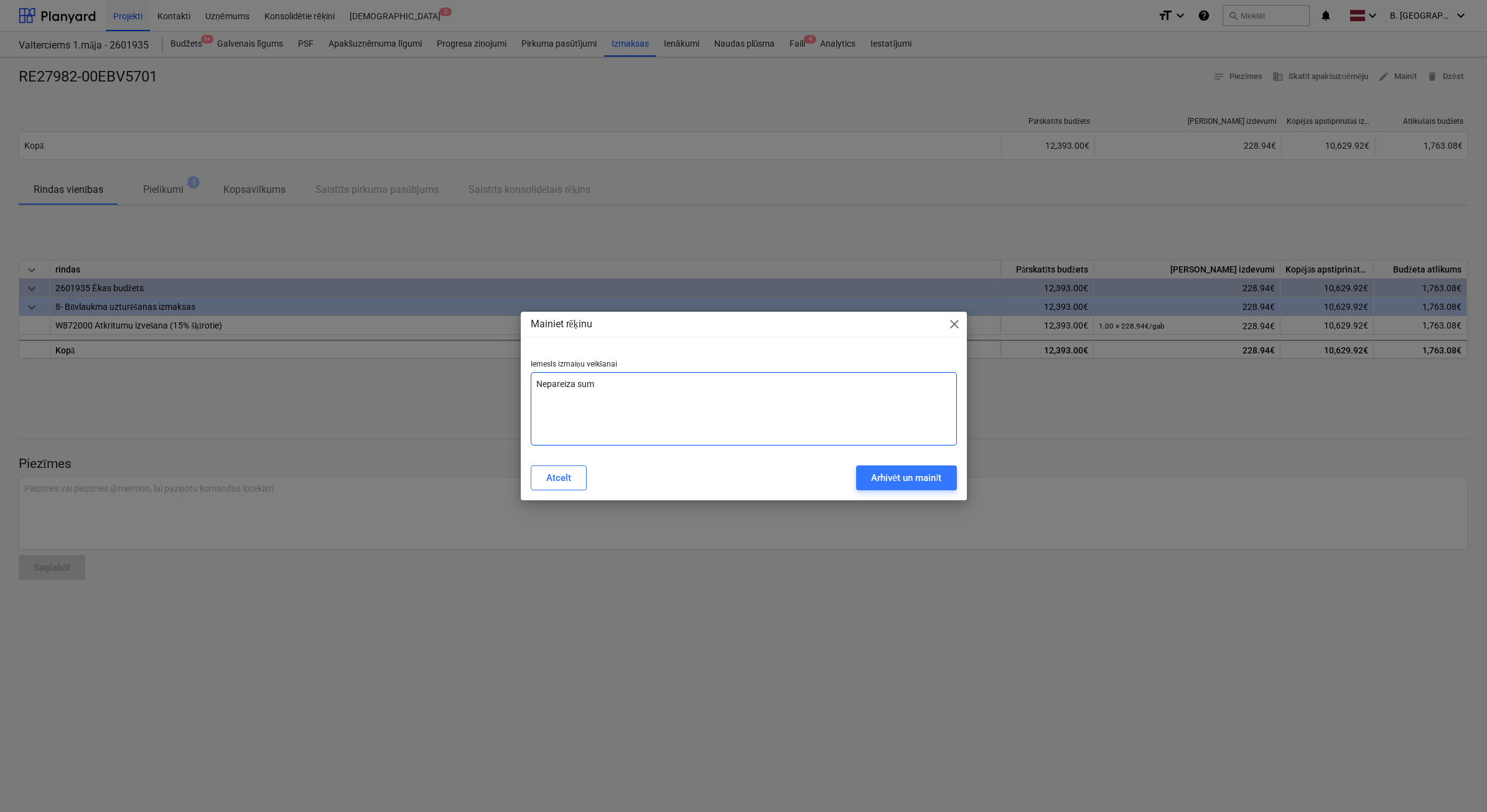
type textarea "x"
type textarea "Nepareiza summa"
type textarea "x"
type textarea "Nepareiza summa"
click at [882, 479] on div "Arhivēt un mainīt" at bounding box center [906, 478] width 71 height 16
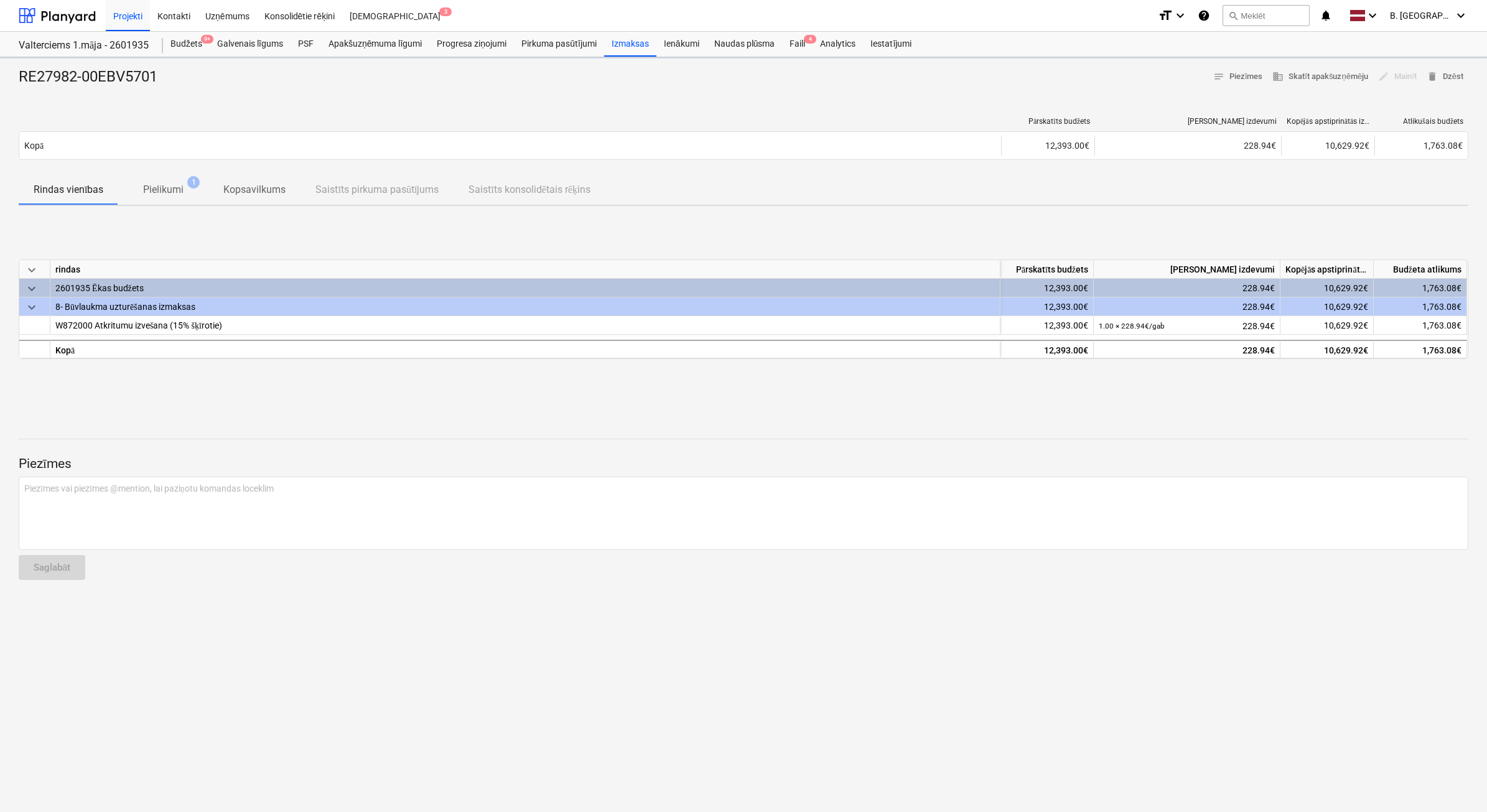
type textarea "x"
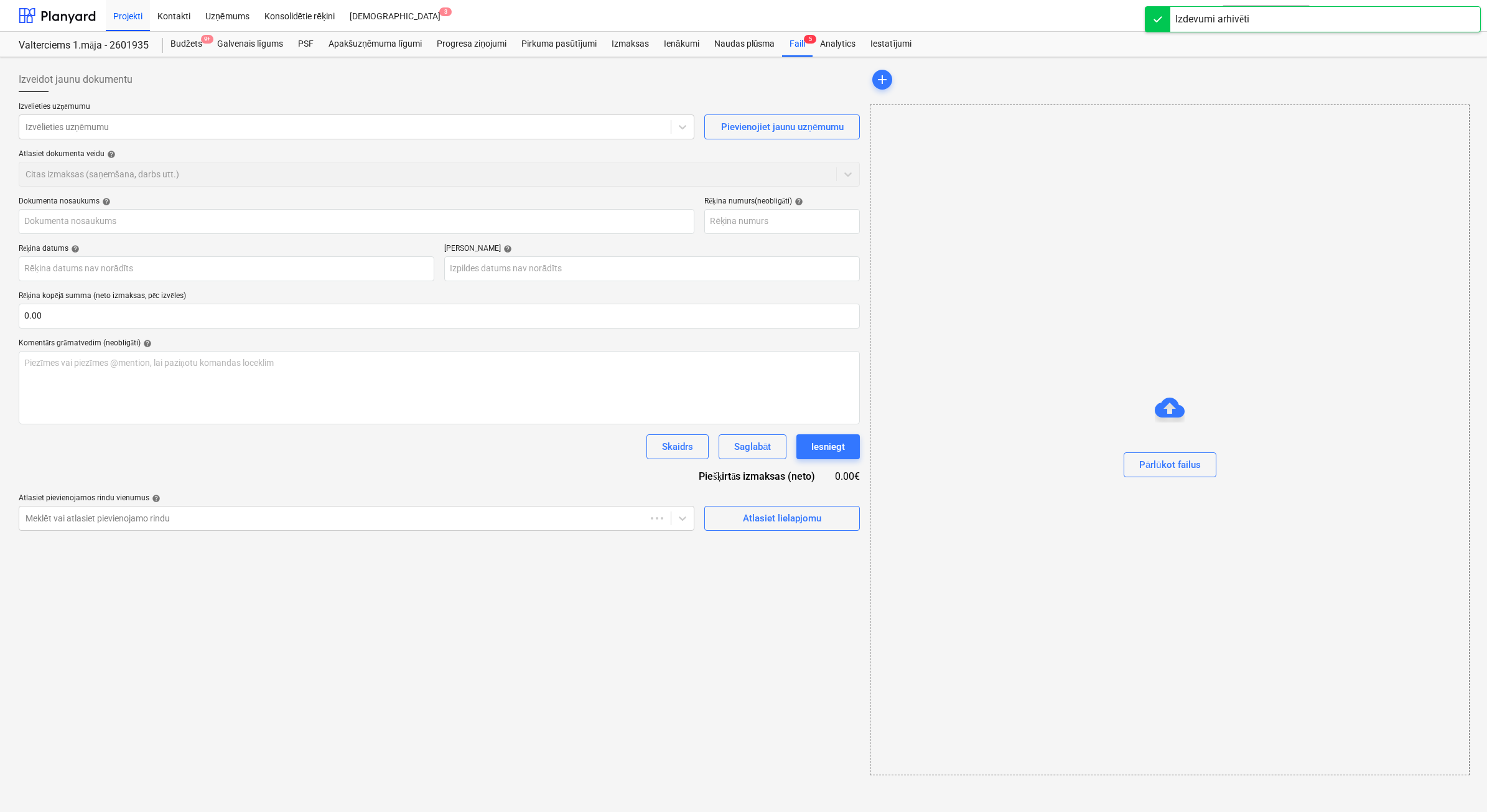
type input "RE27982-00EBV5701"
type input "[DATE]"
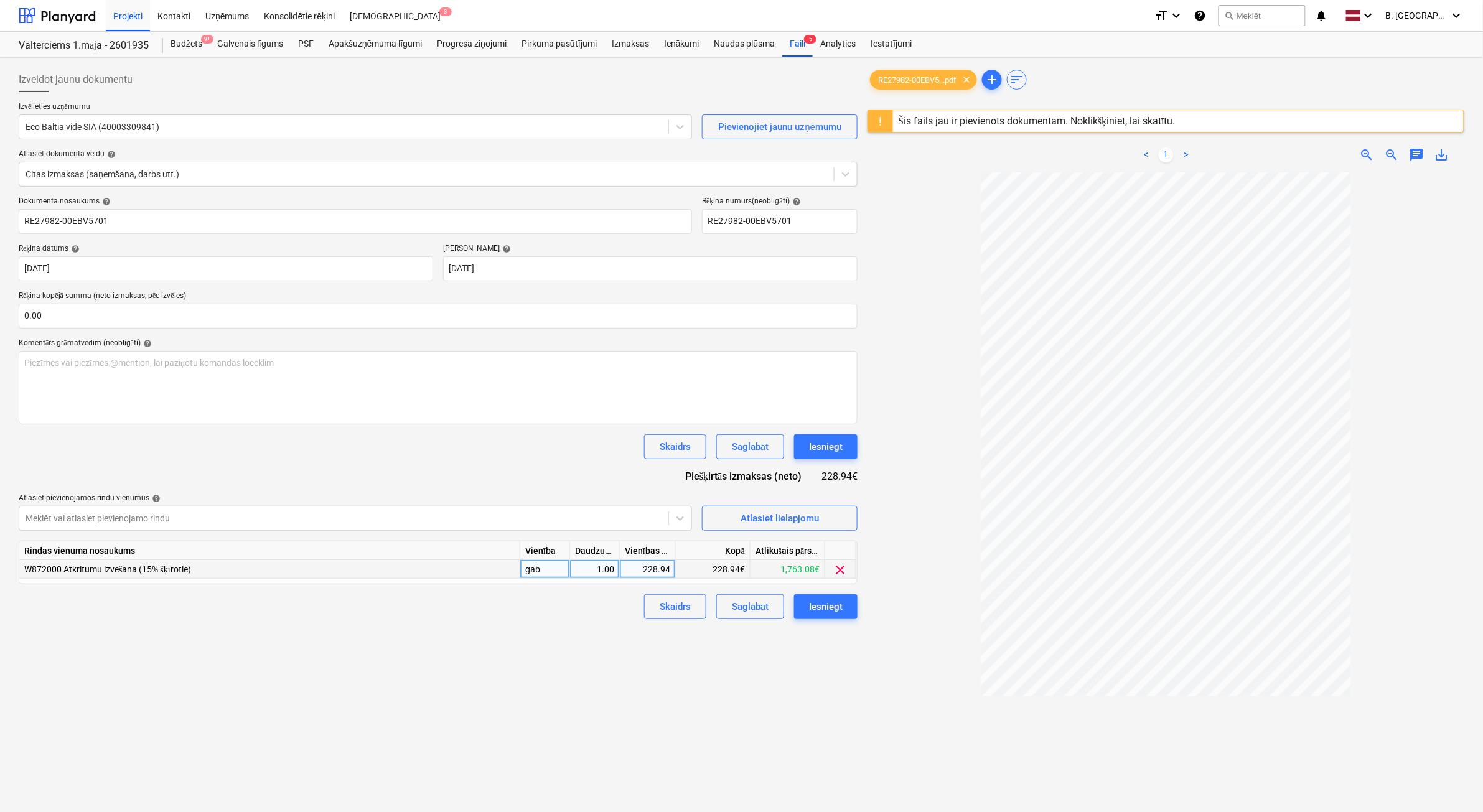
click at [638, 571] on div "228.94" at bounding box center [647, 569] width 46 height 19
type input "189,21"
click at [666, 566] on div "228.94" at bounding box center [647, 569] width 46 height 19
type input "189.21"
click at [847, 608] on button "Iesniegt" at bounding box center [826, 606] width 64 height 25
